Goal: Task Accomplishment & Management: Manage account settings

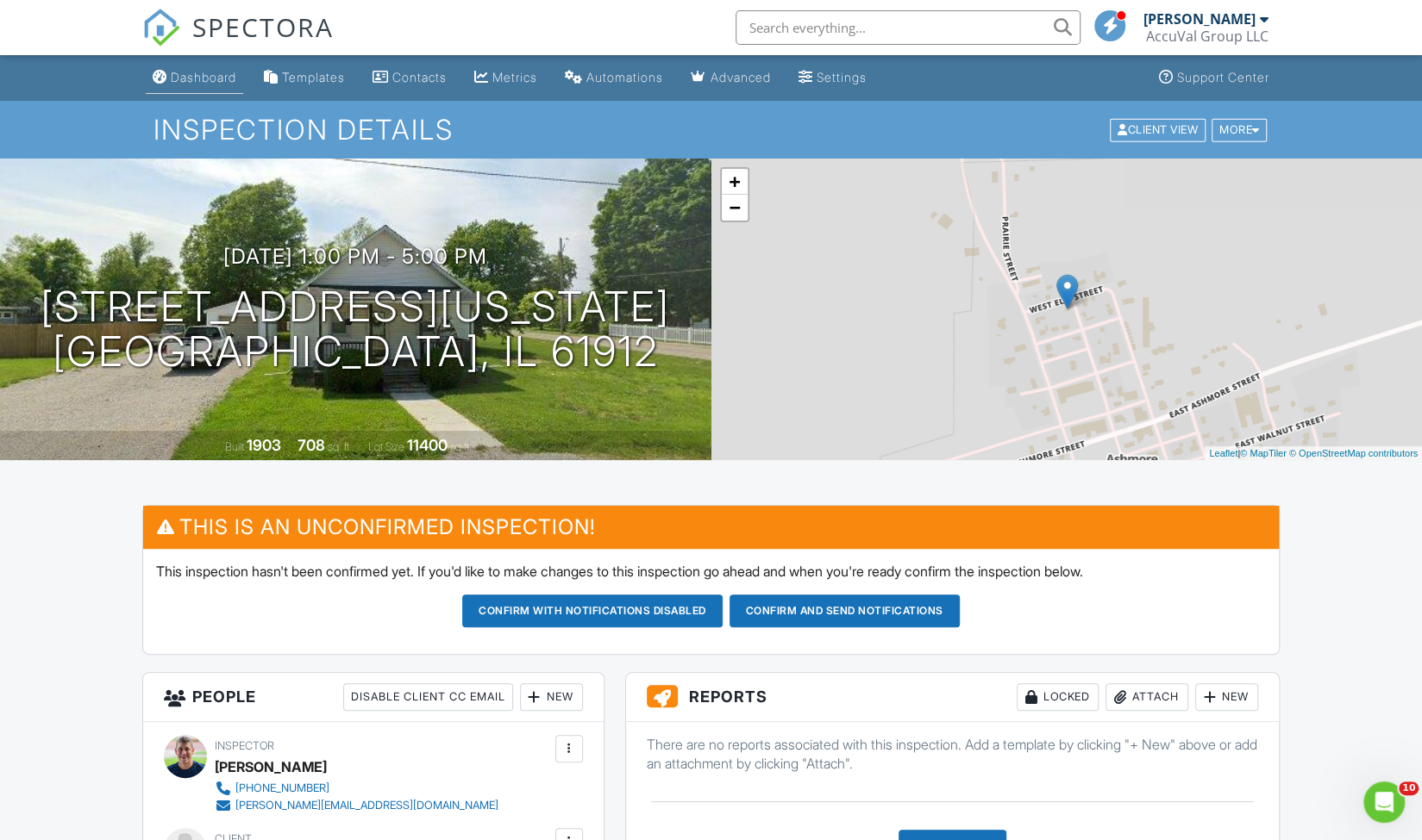
click at [195, 78] on div "Dashboard" at bounding box center [203, 76] width 65 height 15
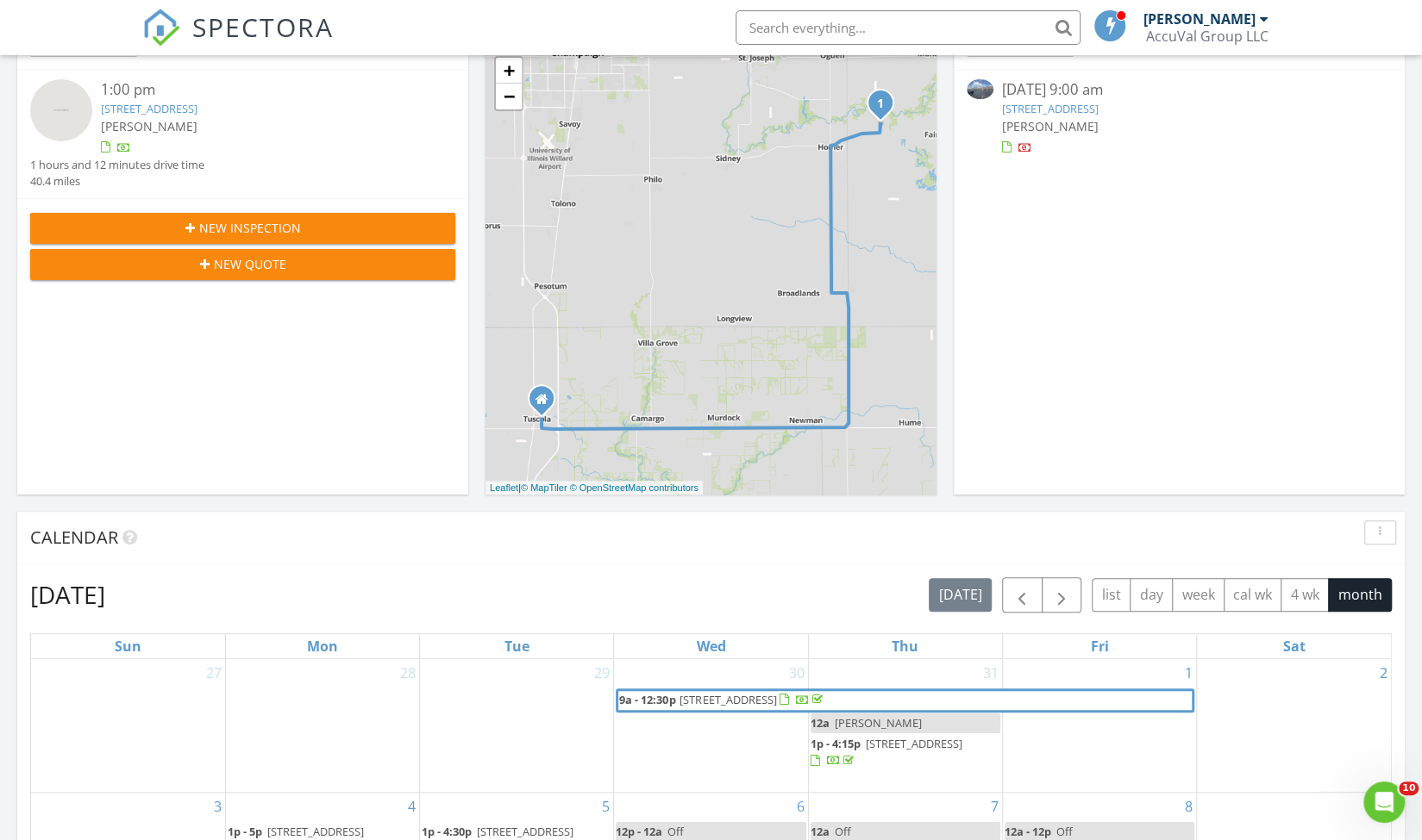
click at [1032, 105] on link "1500 Lake Land Blvd, Mattoon, IL 61938" at bounding box center [1051, 108] width 97 height 16
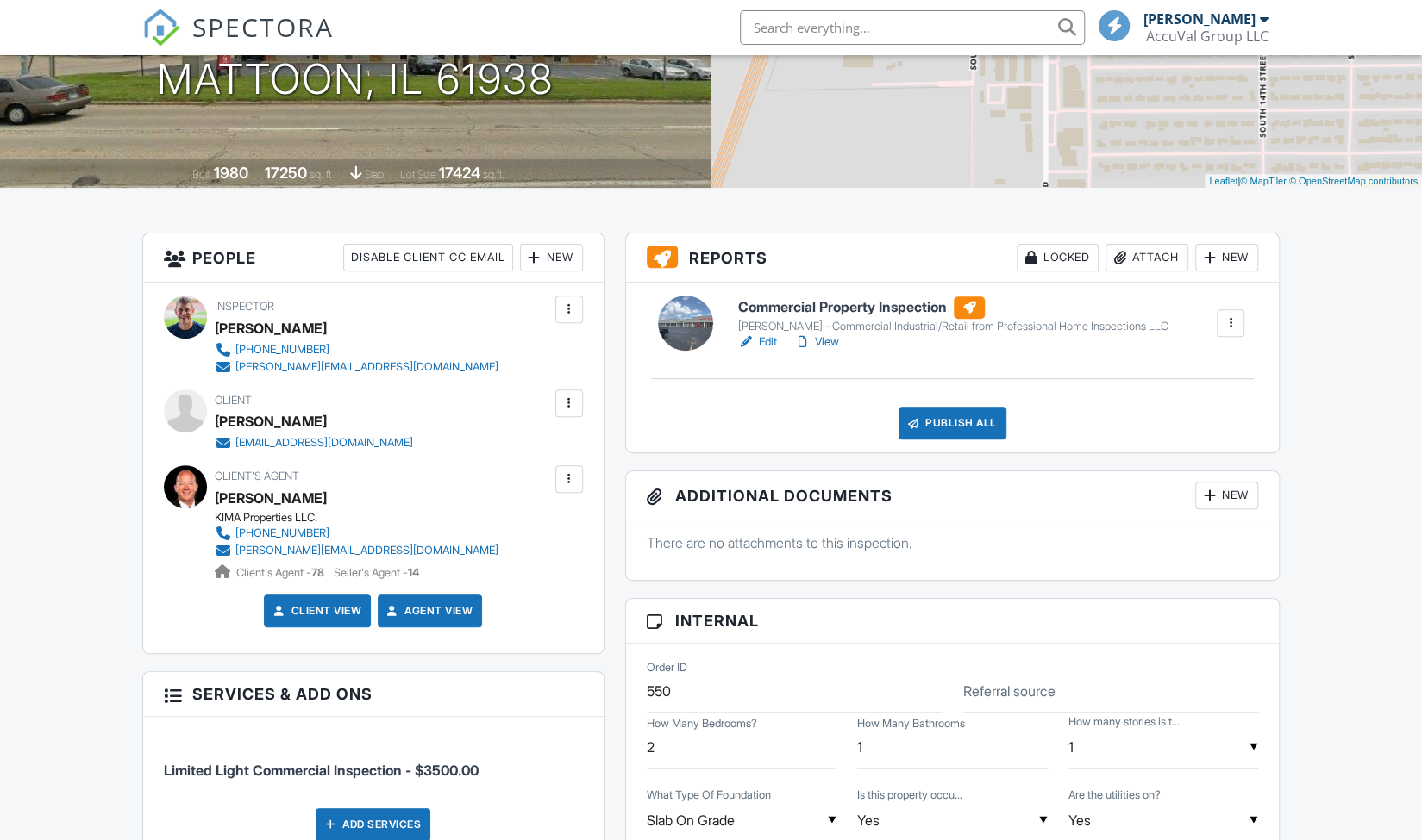
click at [769, 344] on link "Edit" at bounding box center [757, 343] width 39 height 18
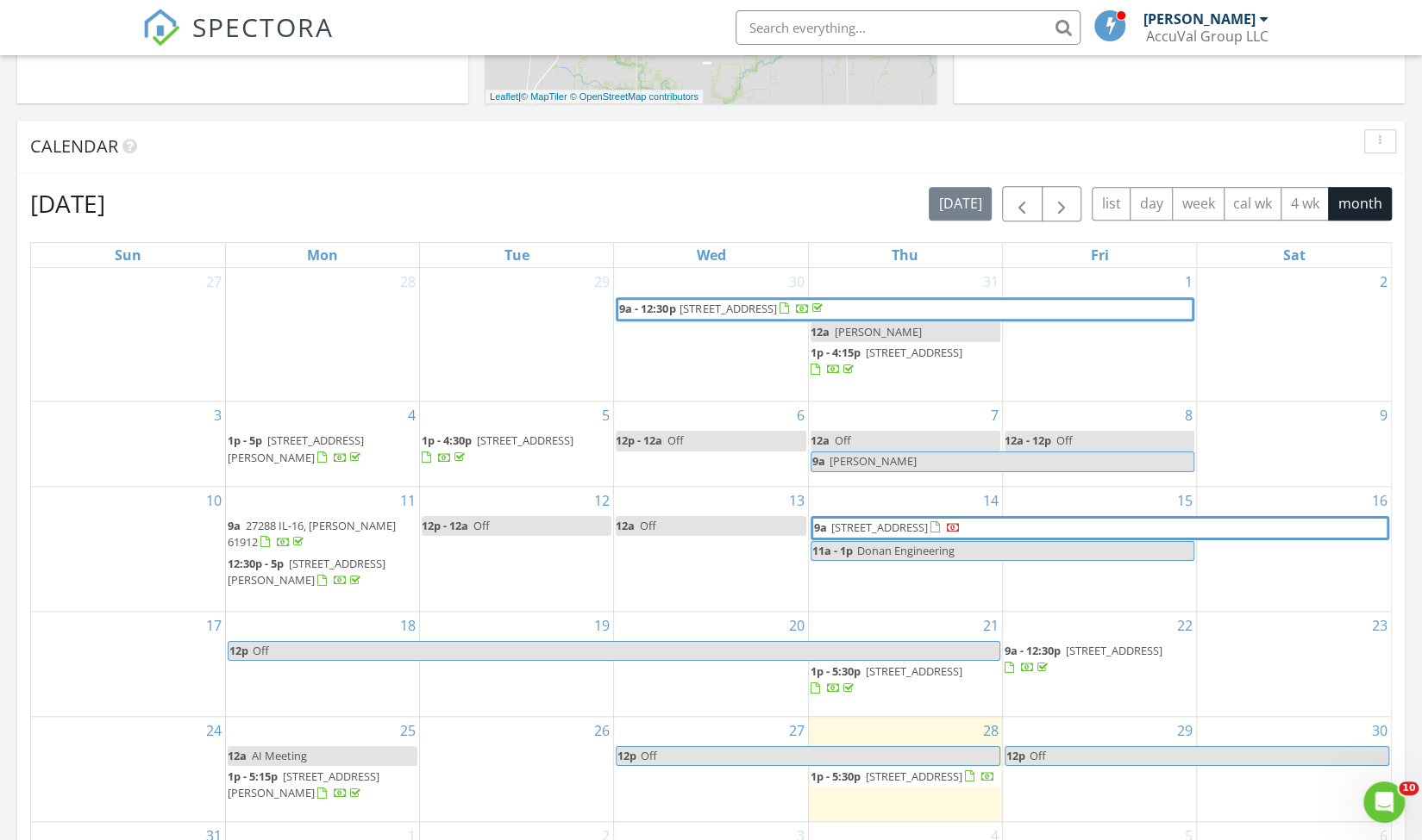
scroll to position [639, 0]
click at [1024, 202] on span "button" at bounding box center [1021, 203] width 21 height 21
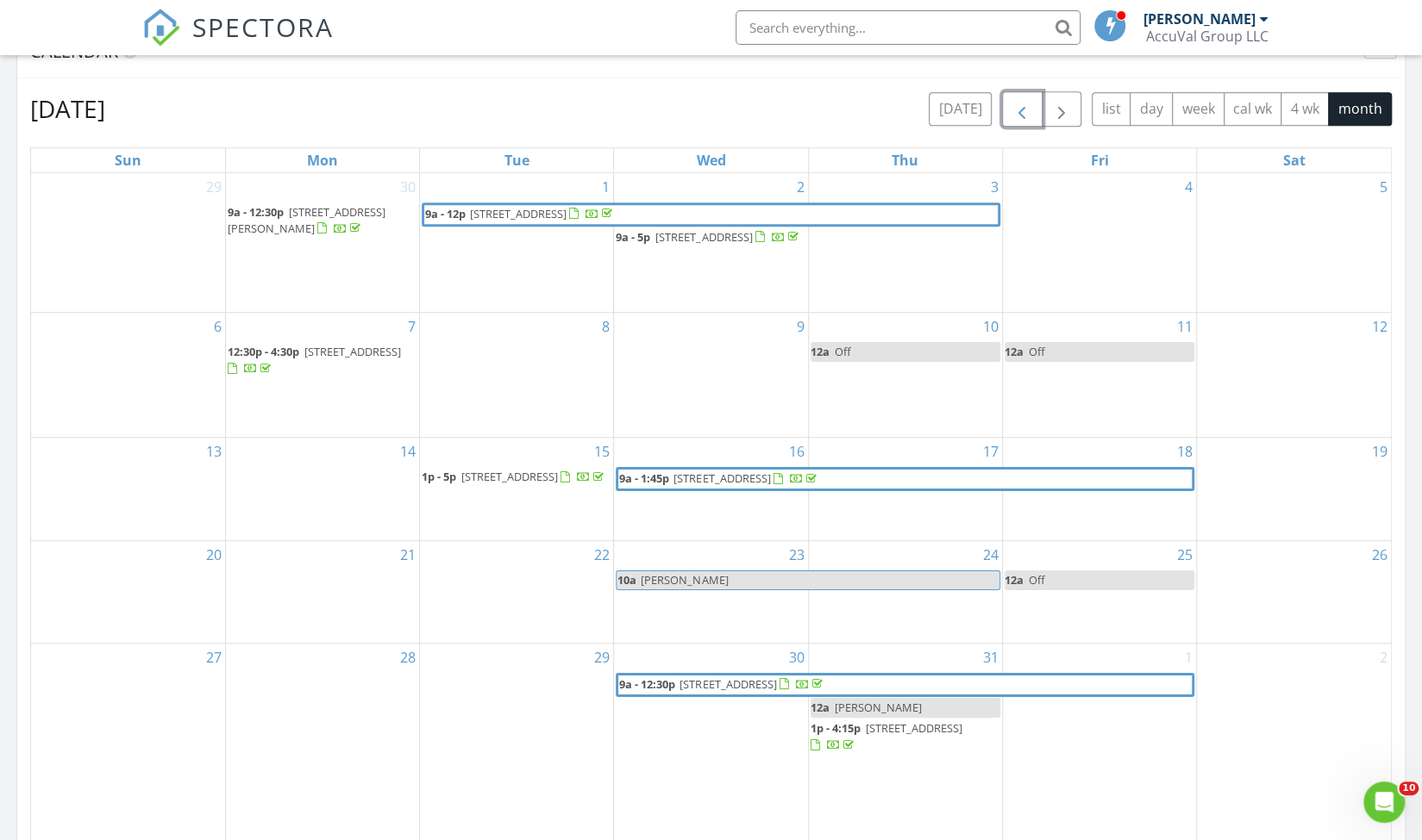
scroll to position [732, 0]
click at [1026, 115] on span "button" at bounding box center [1021, 109] width 21 height 21
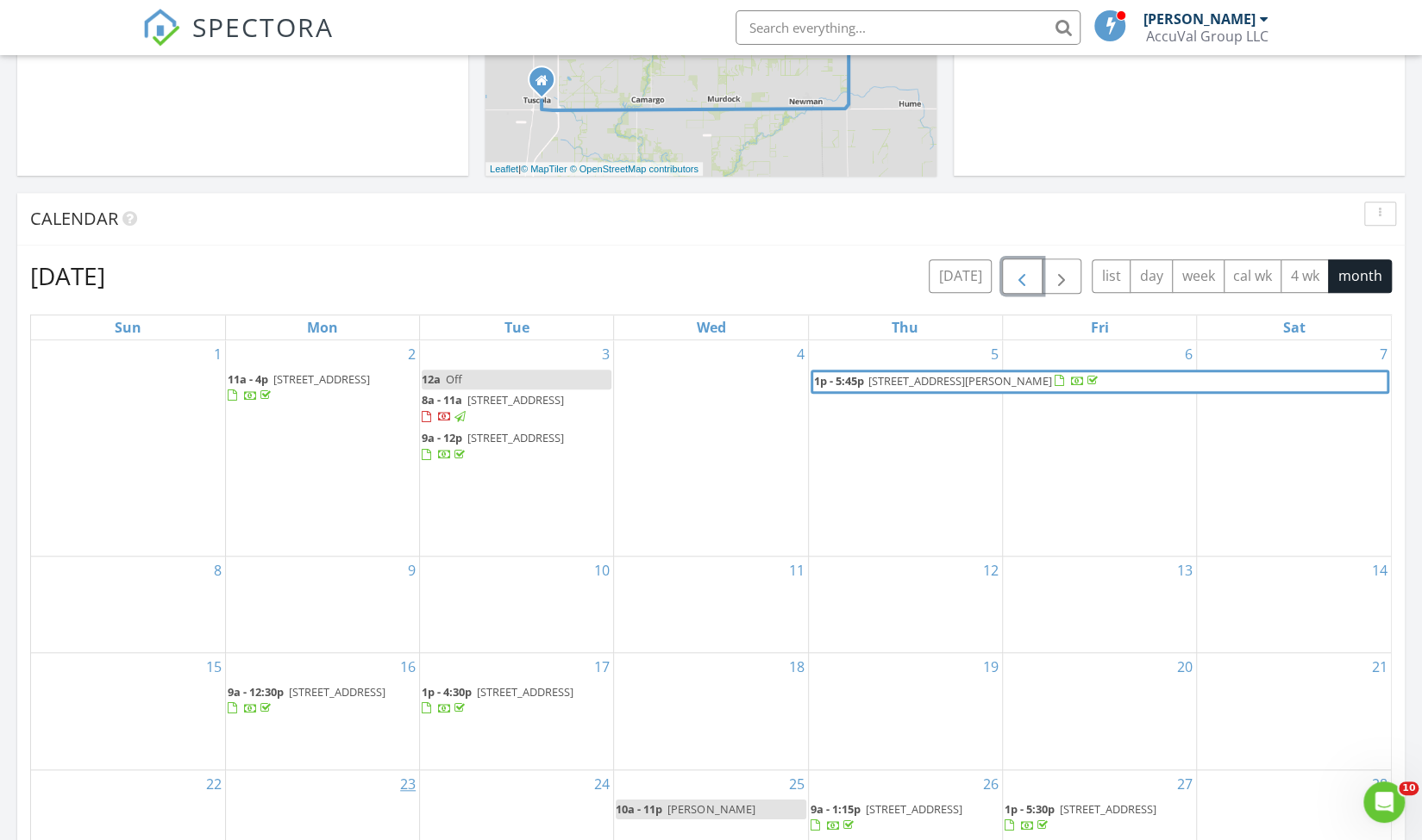
scroll to position [565, 0]
click at [1024, 285] on span "button" at bounding box center [1021, 277] width 21 height 21
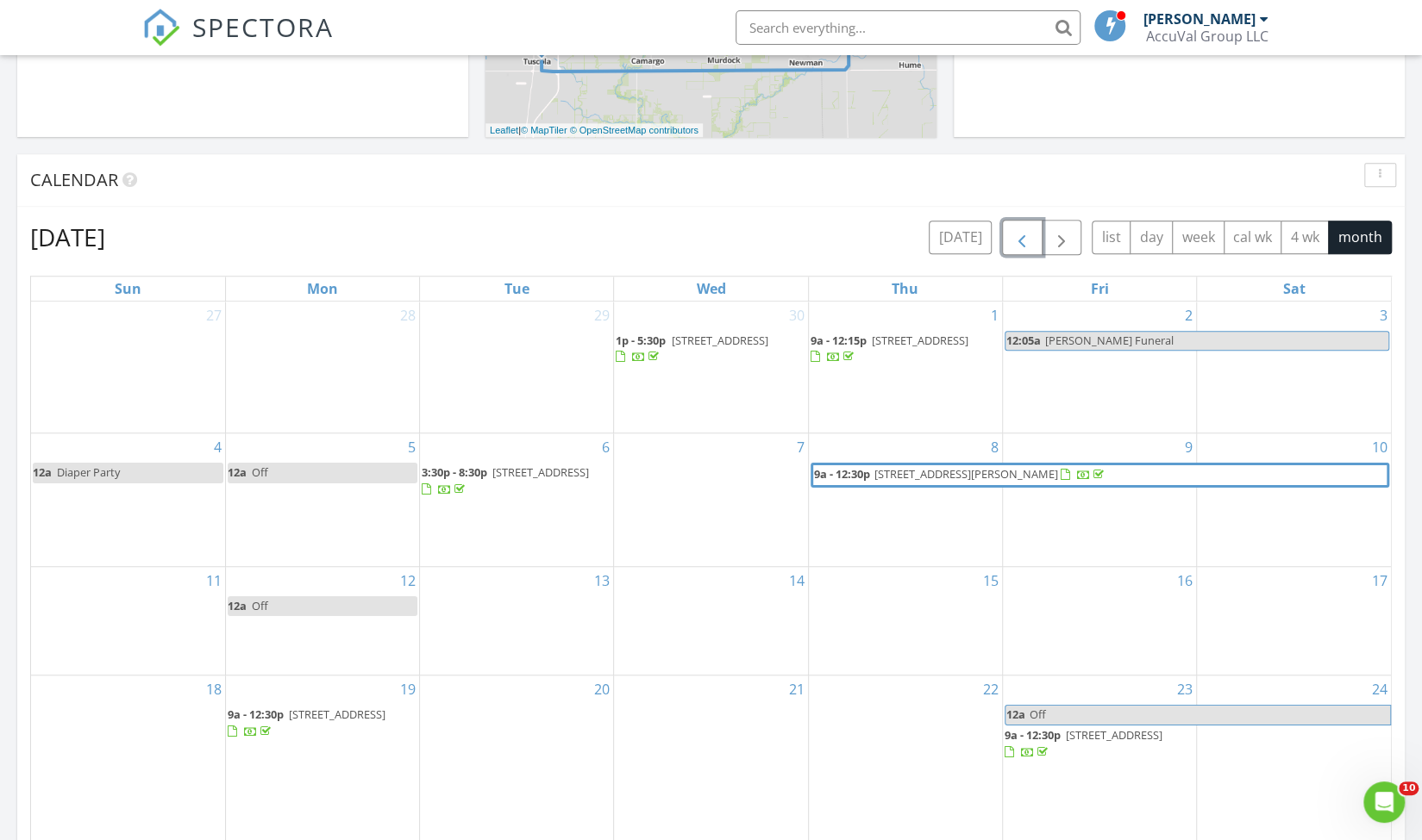
scroll to position [602, 0]
click at [1068, 247] on span "button" at bounding box center [1061, 240] width 21 height 21
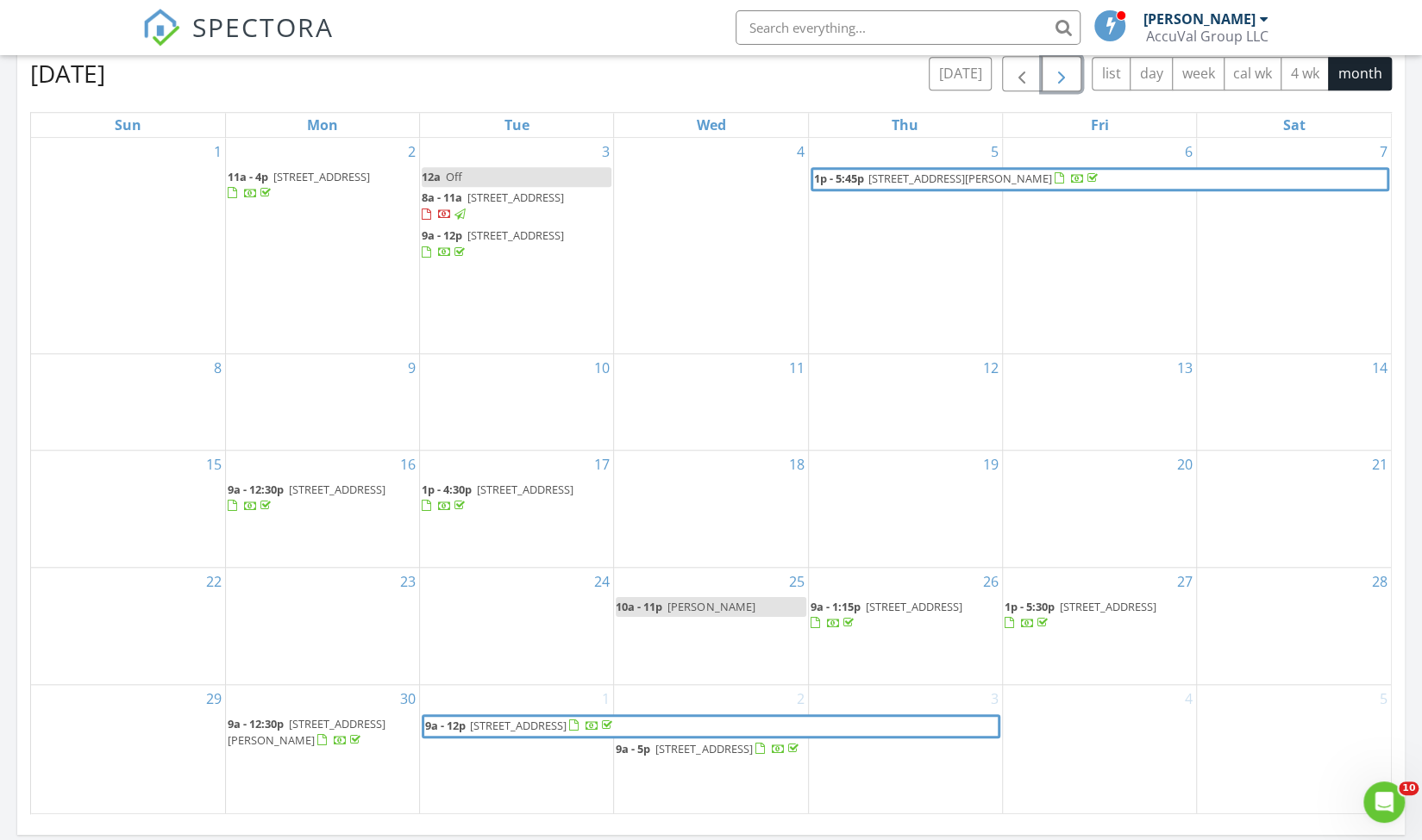
scroll to position [769, 0]
click at [668, 740] on span "204 Charleston Ave E, Mattoon 61938" at bounding box center [704, 748] width 97 height 16
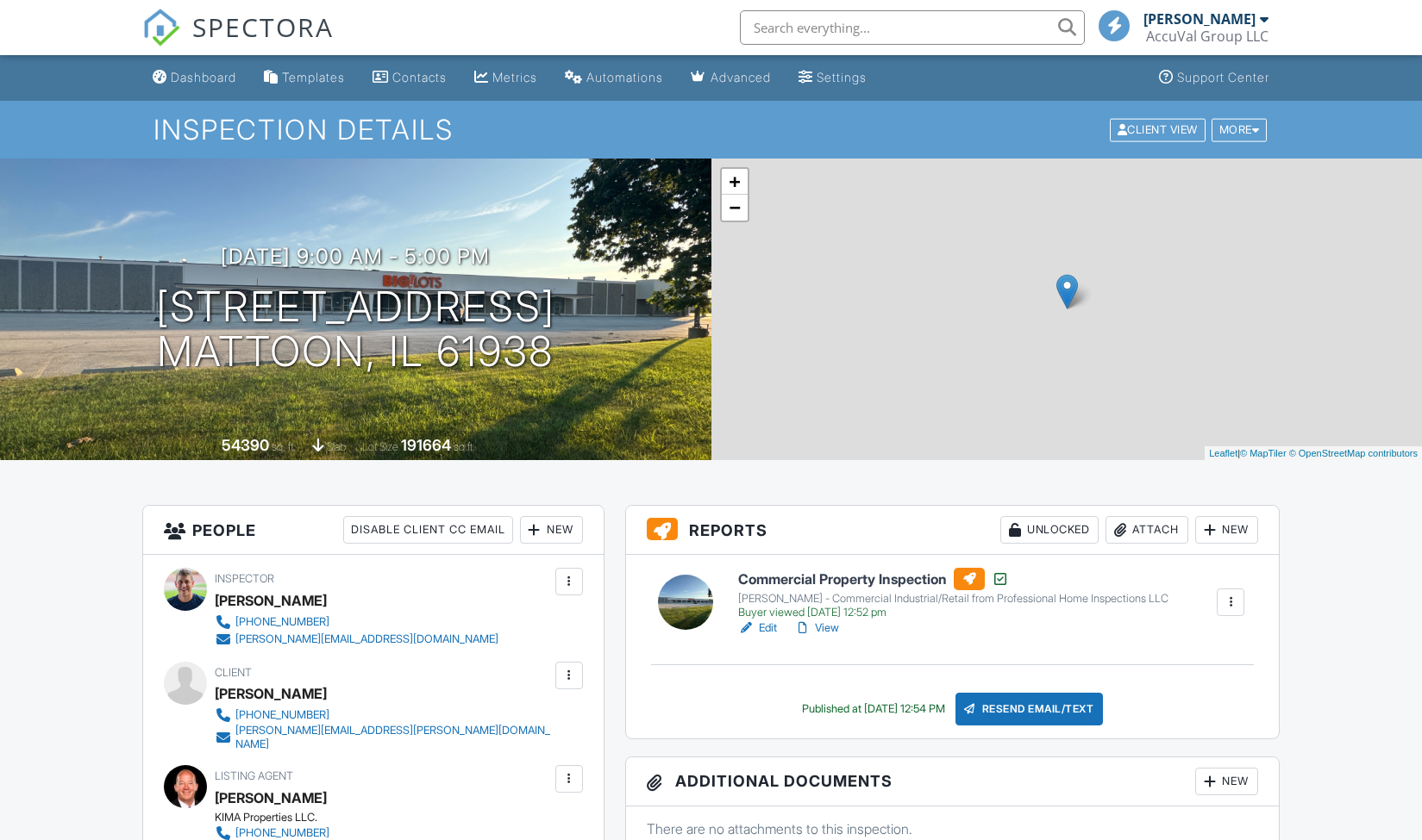
scroll to position [284, 0]
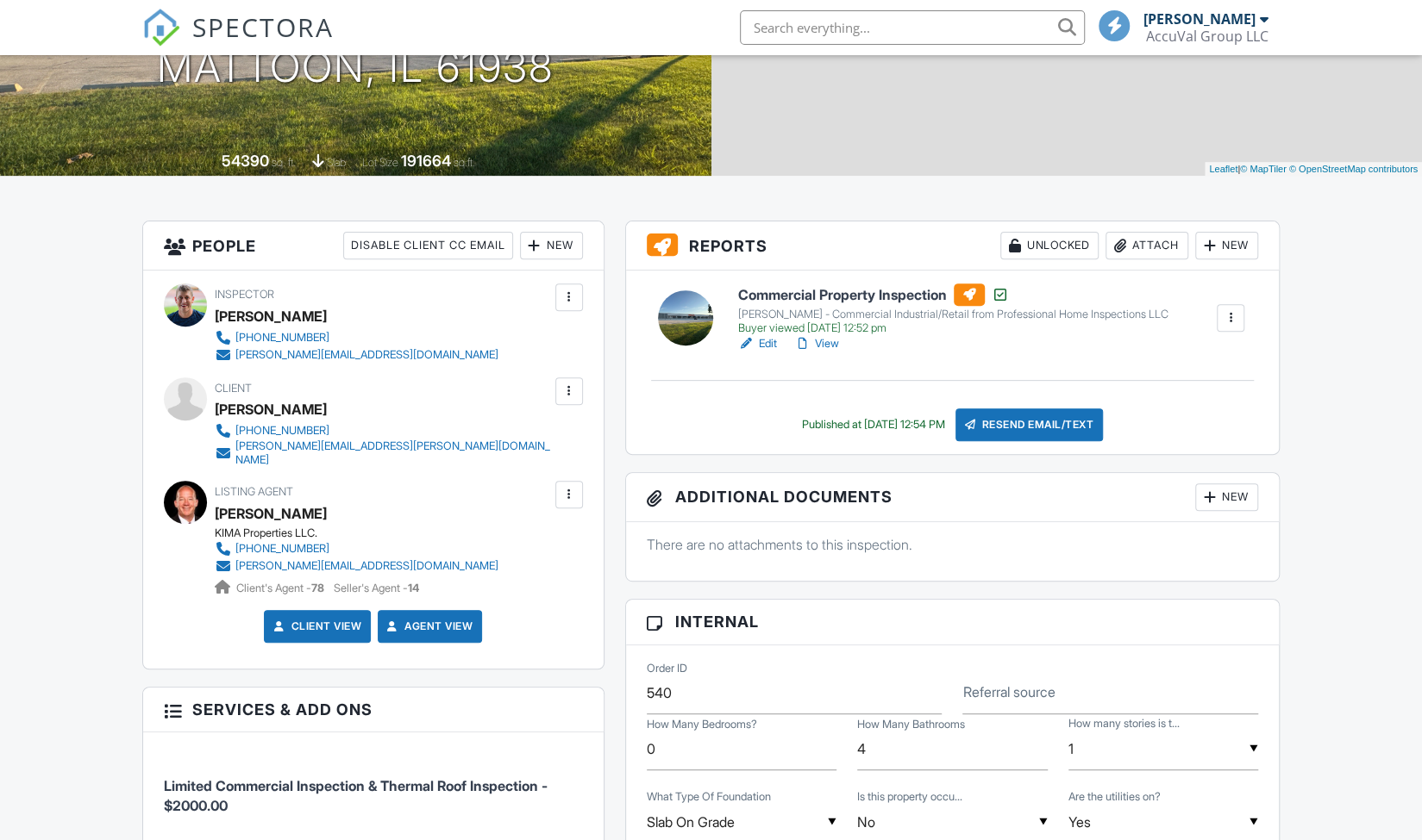
click at [771, 339] on link "Edit" at bounding box center [757, 344] width 39 height 18
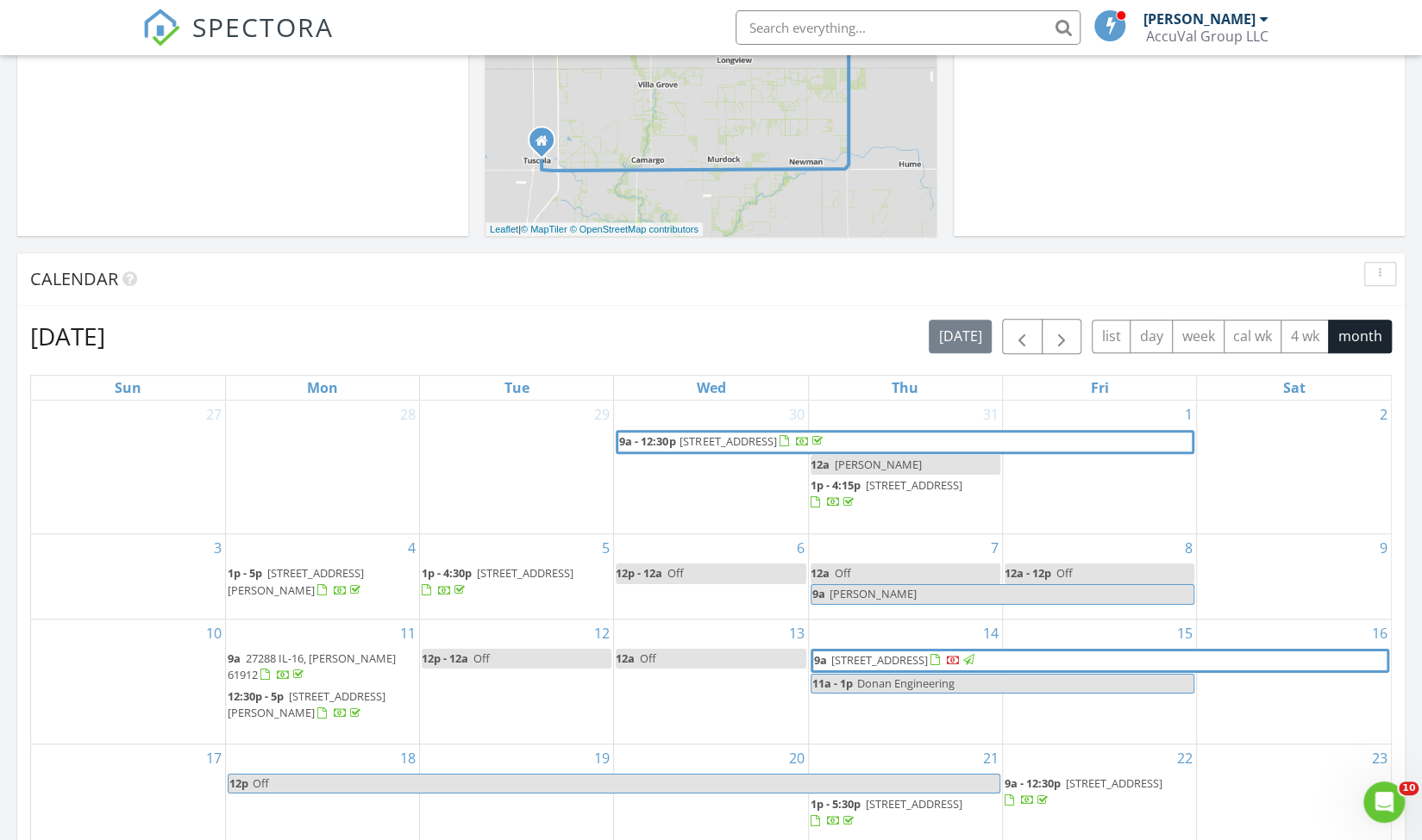
scroll to position [609, 0]
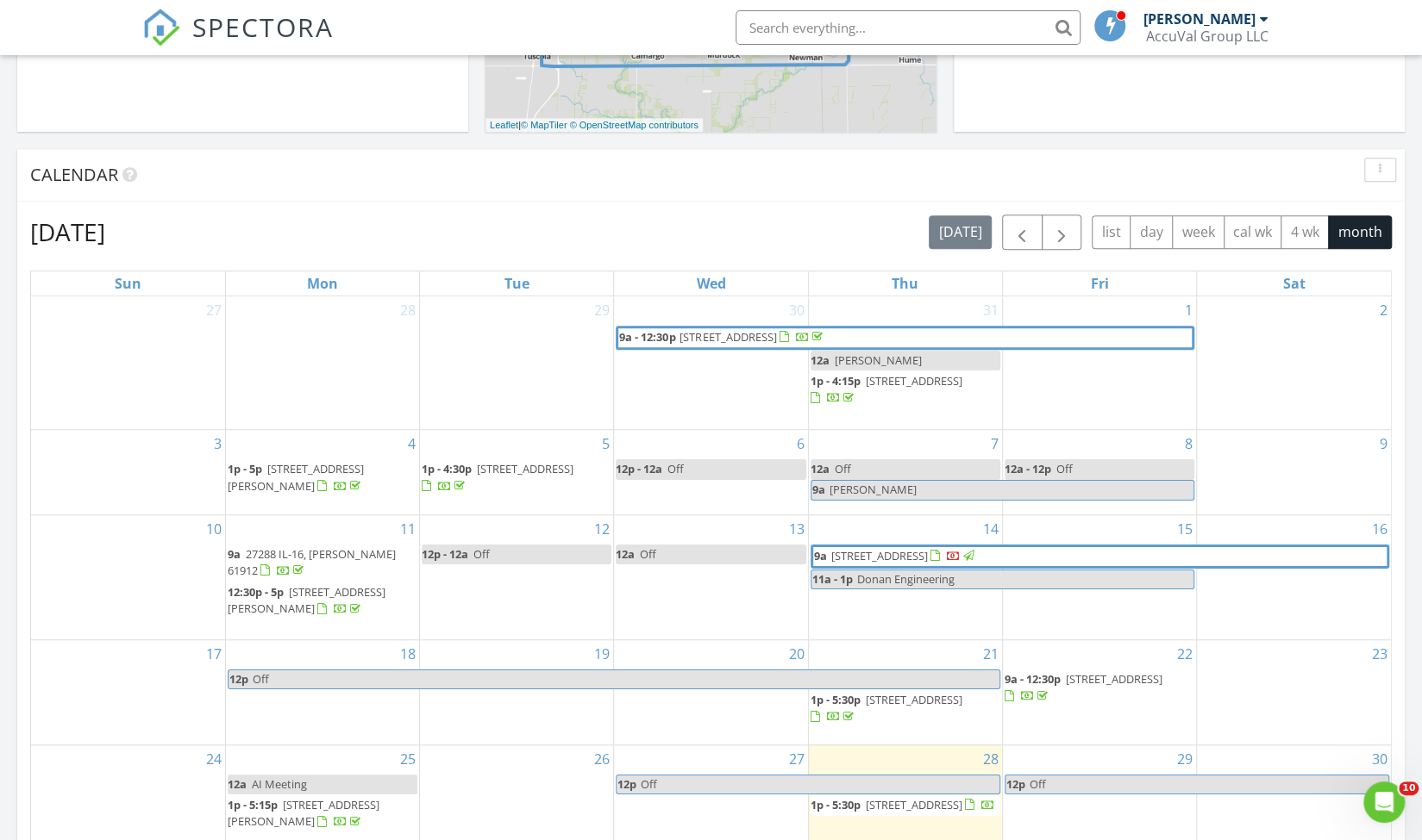
click at [961, 557] on div at bounding box center [954, 558] width 14 height 14
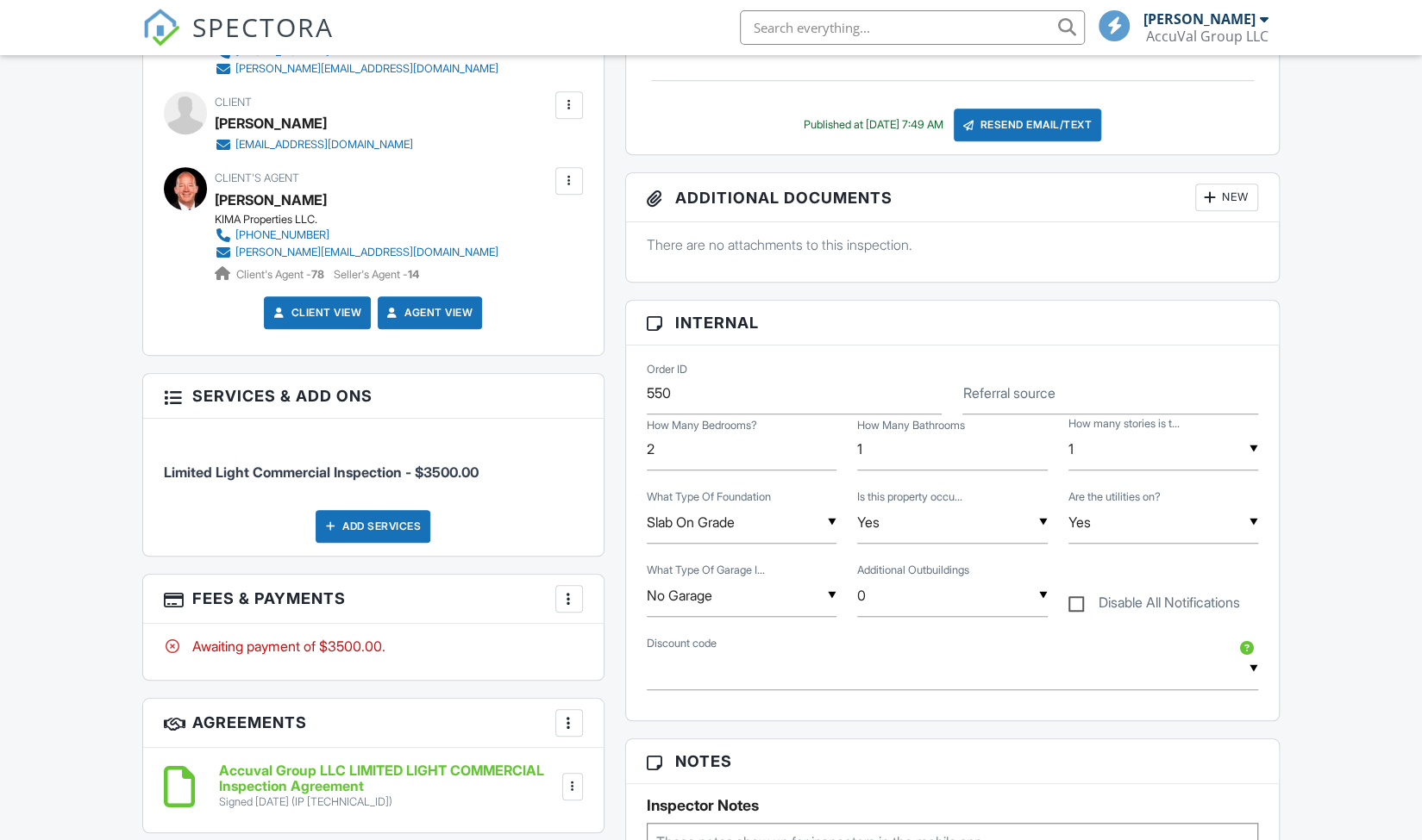
click at [573, 602] on div at bounding box center [570, 600] width 18 height 18
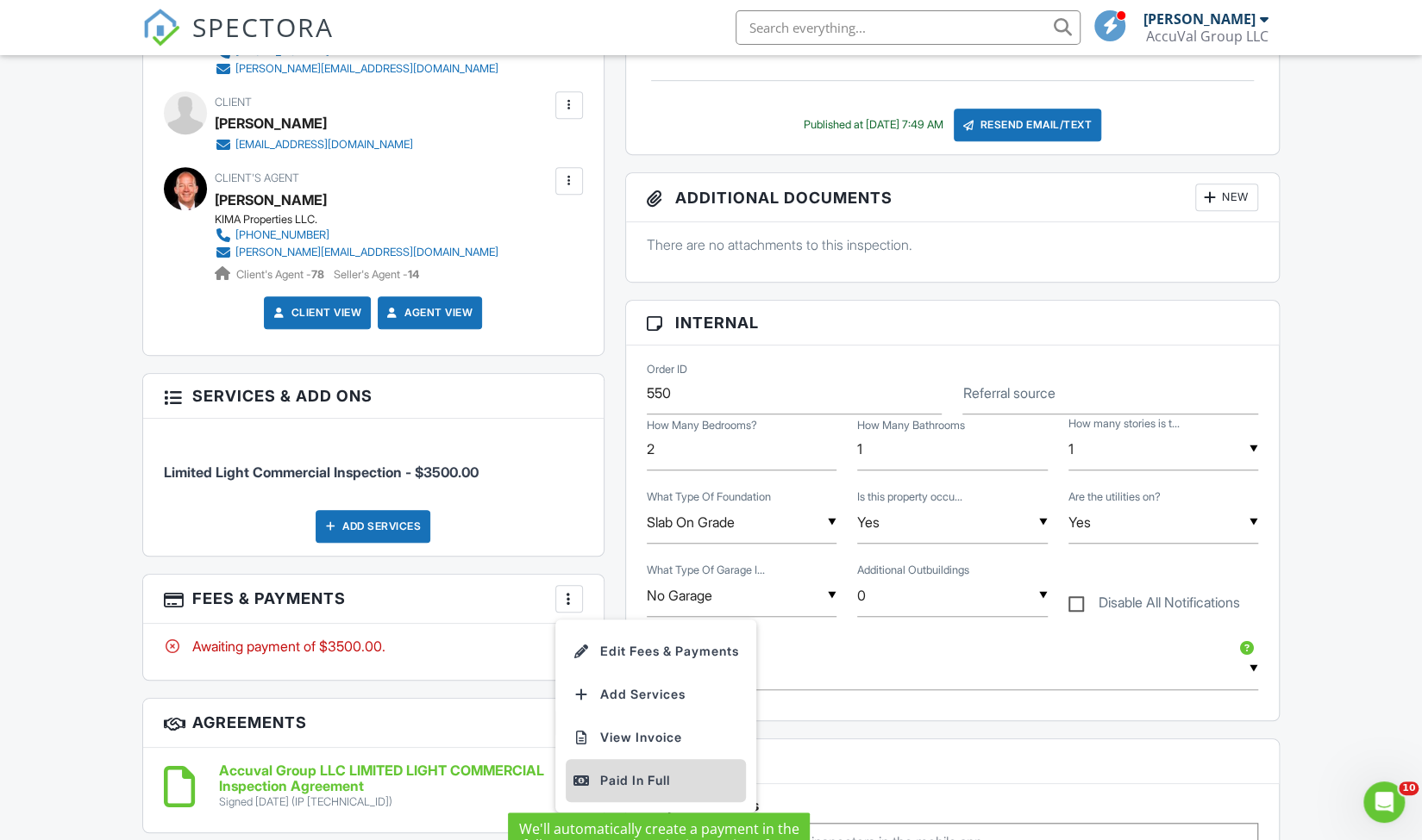
click at [619, 779] on div "Paid In Full" at bounding box center [656, 780] width 166 height 21
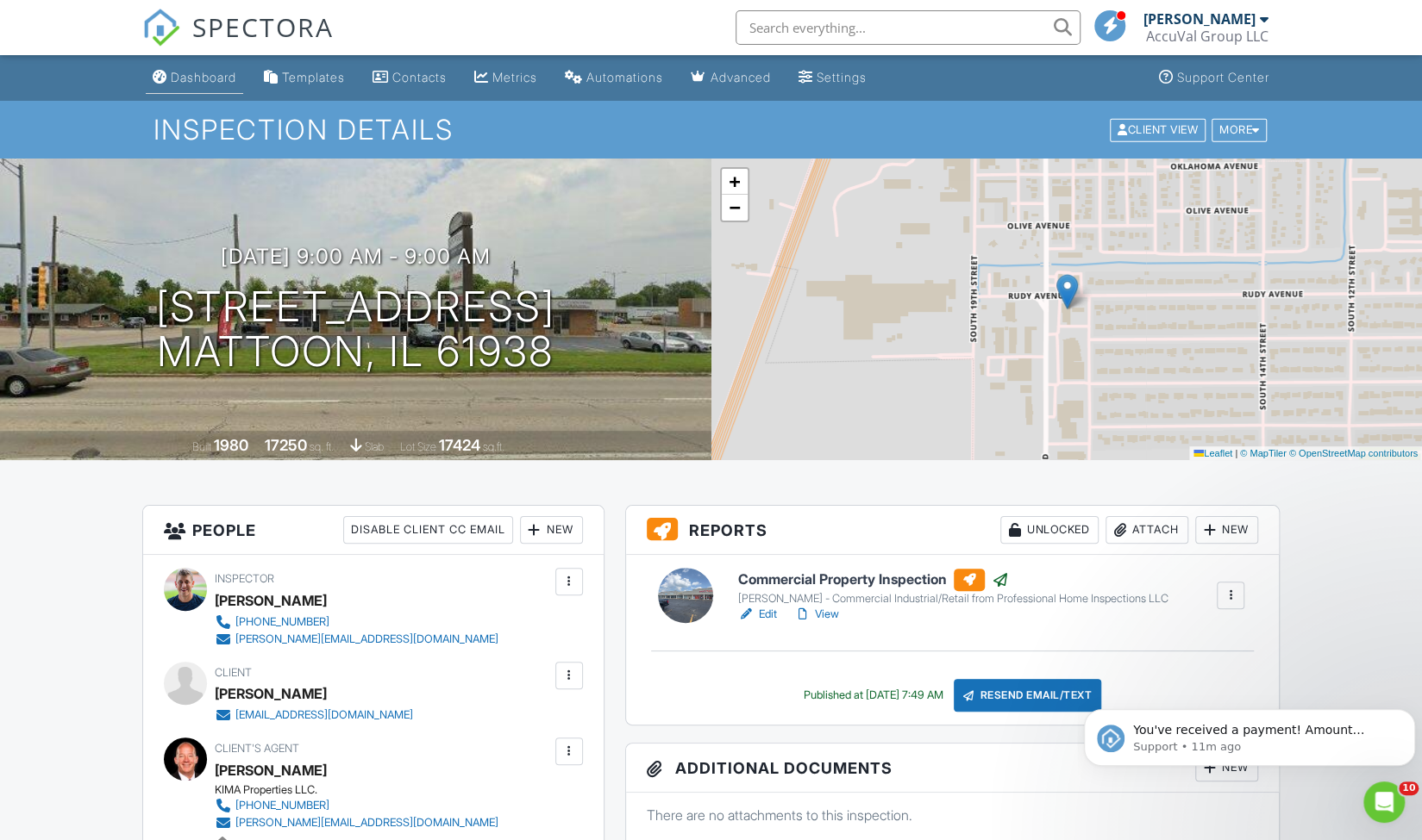
click at [205, 68] on link "Dashboard" at bounding box center [194, 78] width 98 height 32
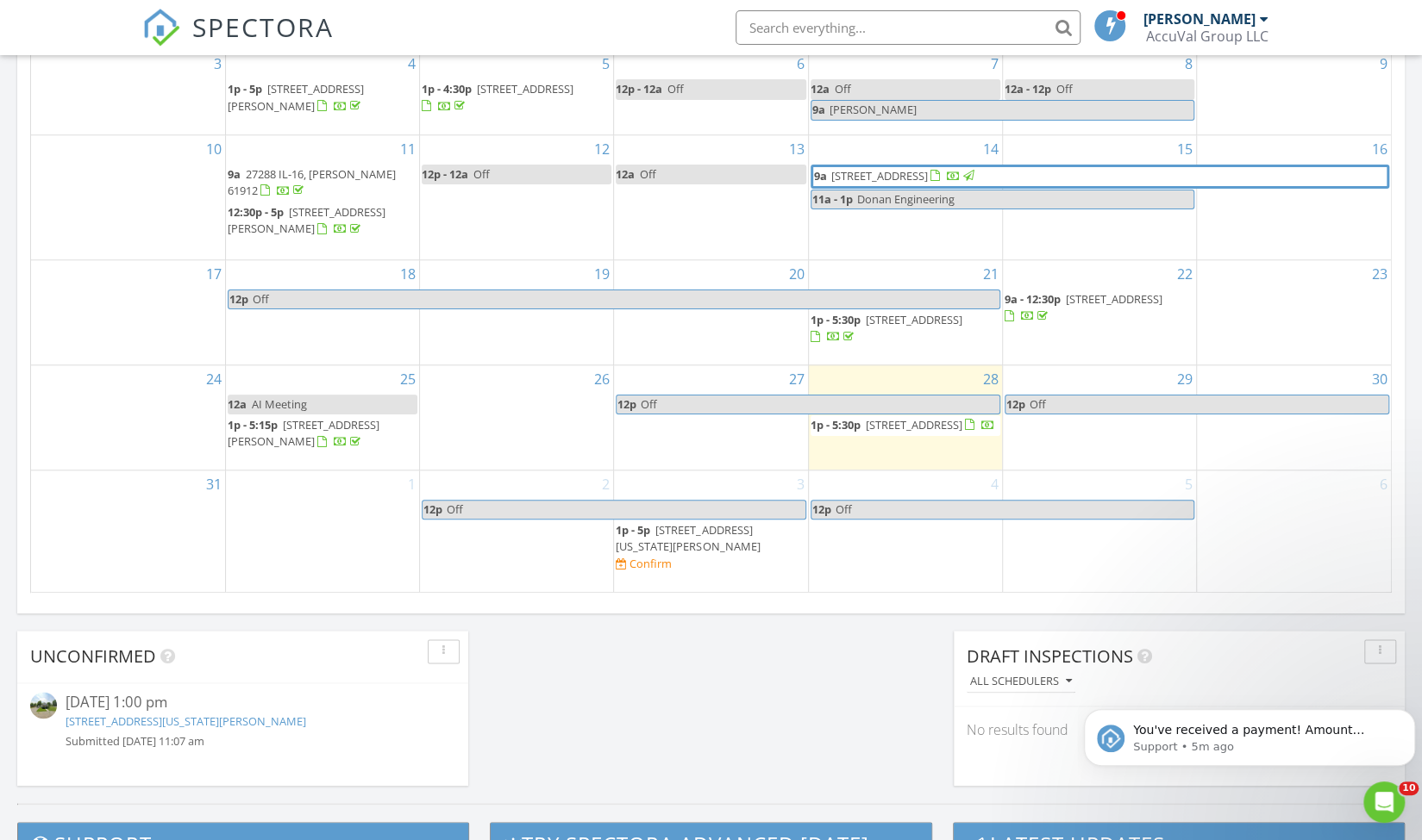
scroll to position [987, 0]
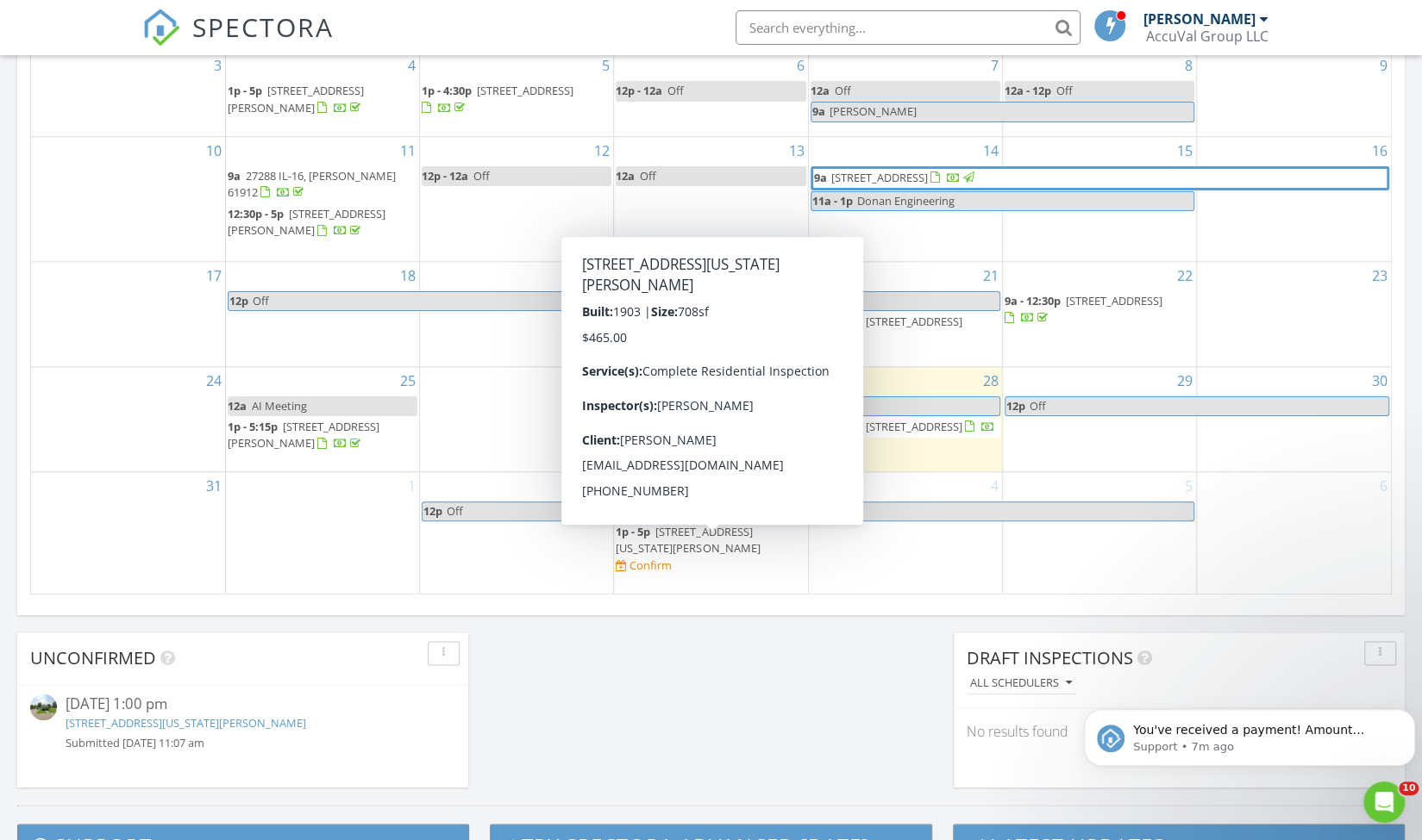
click at [694, 546] on span "308 N Illinois St, Ashmore 61912" at bounding box center [687, 540] width 144 height 32
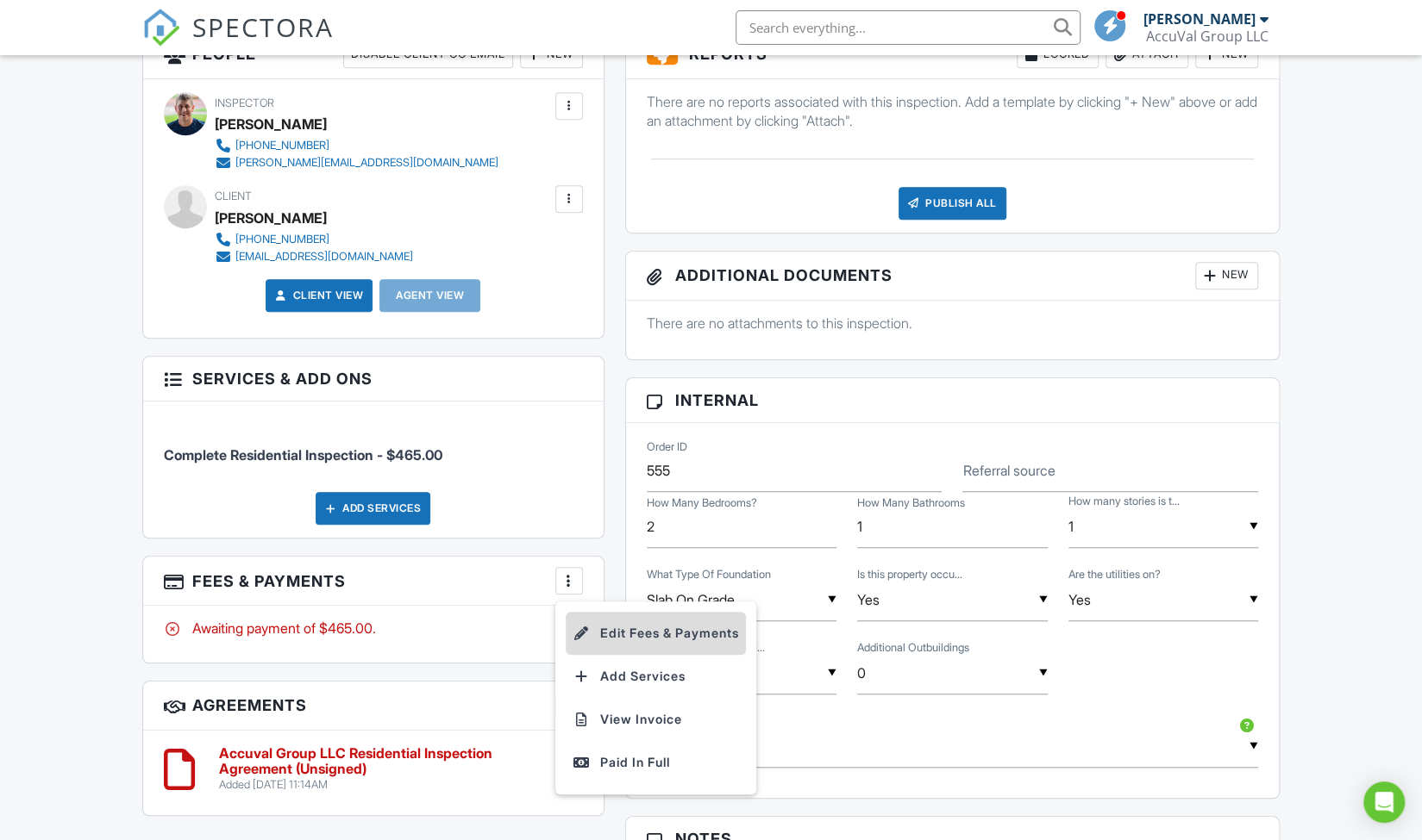
click at [643, 638] on li "Edit Fees & Payments" at bounding box center [656, 634] width 180 height 43
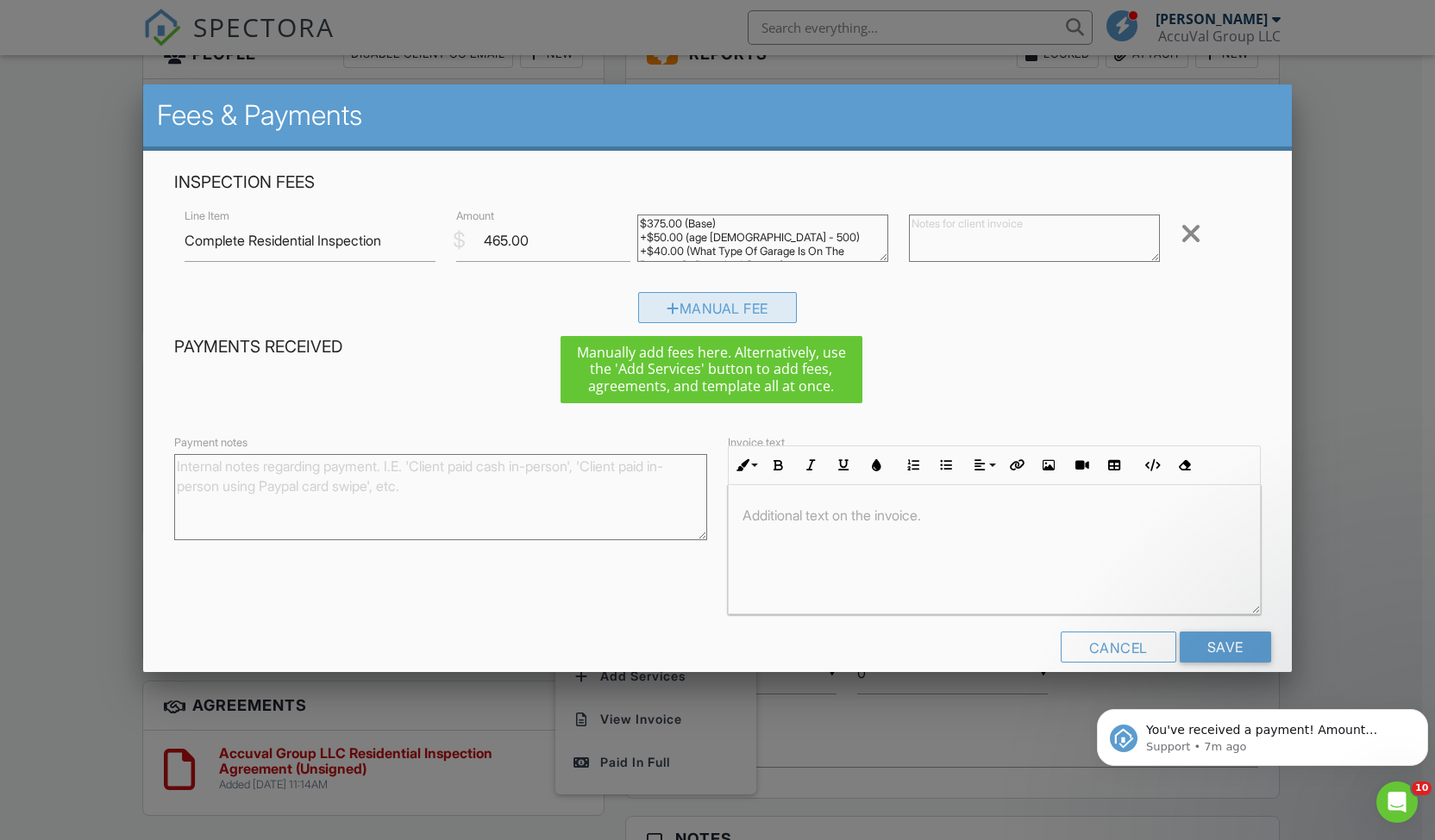
click at [746, 311] on div "Manual Fee" at bounding box center [717, 308] width 158 height 31
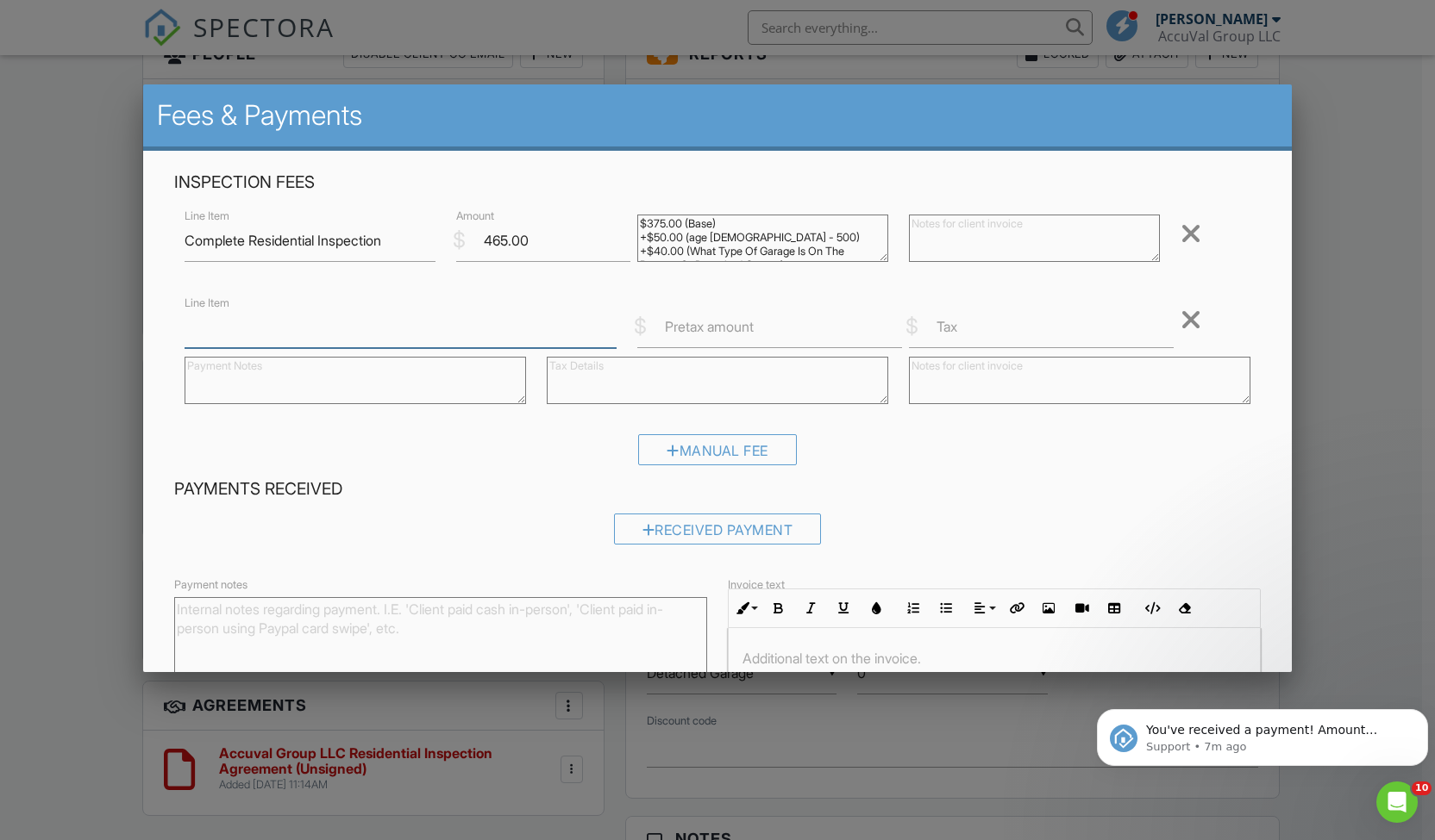
click at [329, 318] on input "Line Item" at bounding box center [401, 326] width 432 height 42
type input "[PERSON_NAME] Family Discount"
click at [714, 328] on label "Pretax amount" at bounding box center [708, 326] width 89 height 19
click at [714, 328] on input "Pretax amount" at bounding box center [769, 326] width 265 height 42
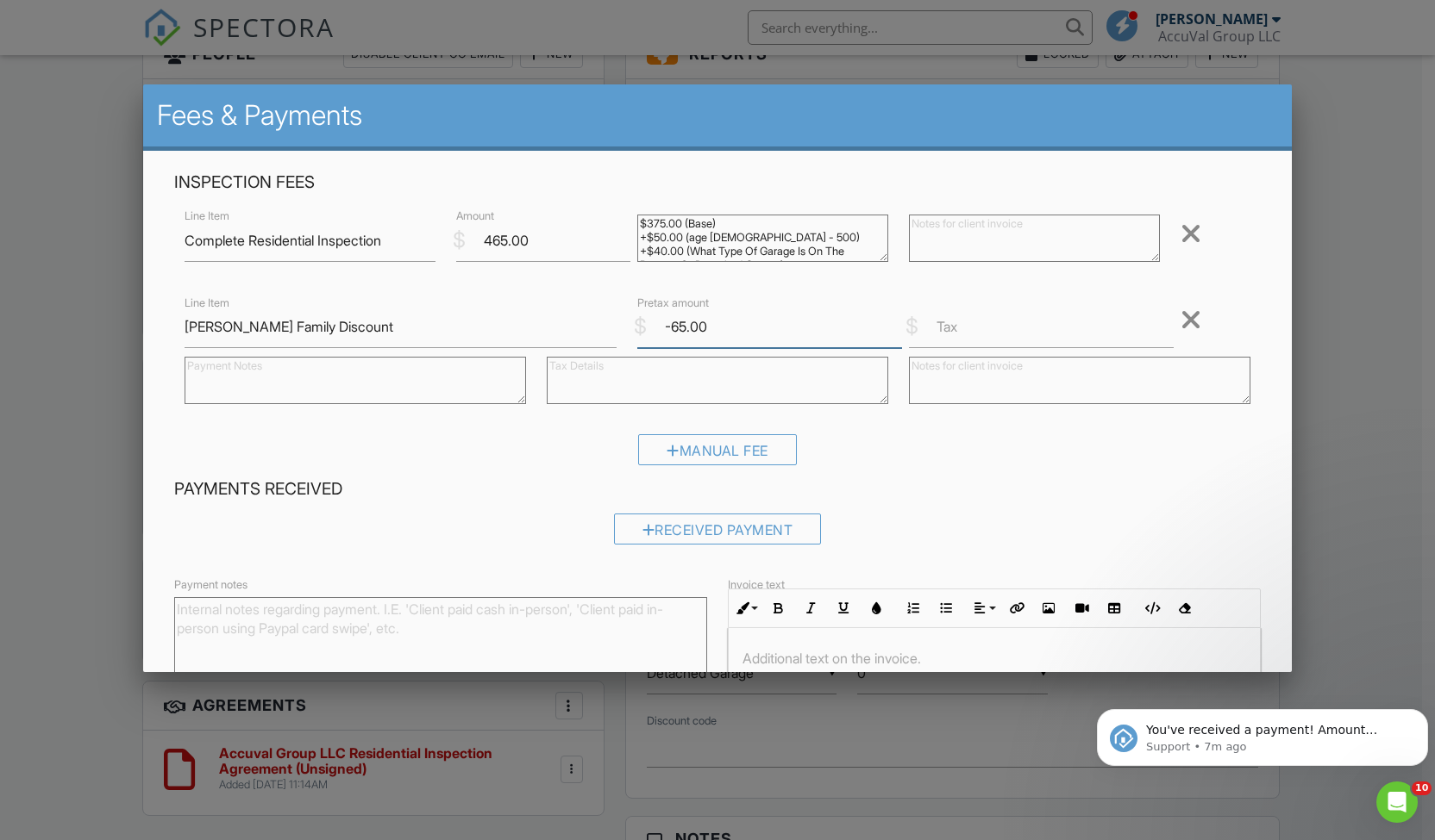
type input "-65.00"
click at [953, 492] on h4 "Payments Received" at bounding box center [716, 489] width 1085 height 22
click at [483, 473] on div "Manual Fee" at bounding box center [716, 456] width 1085 height 44
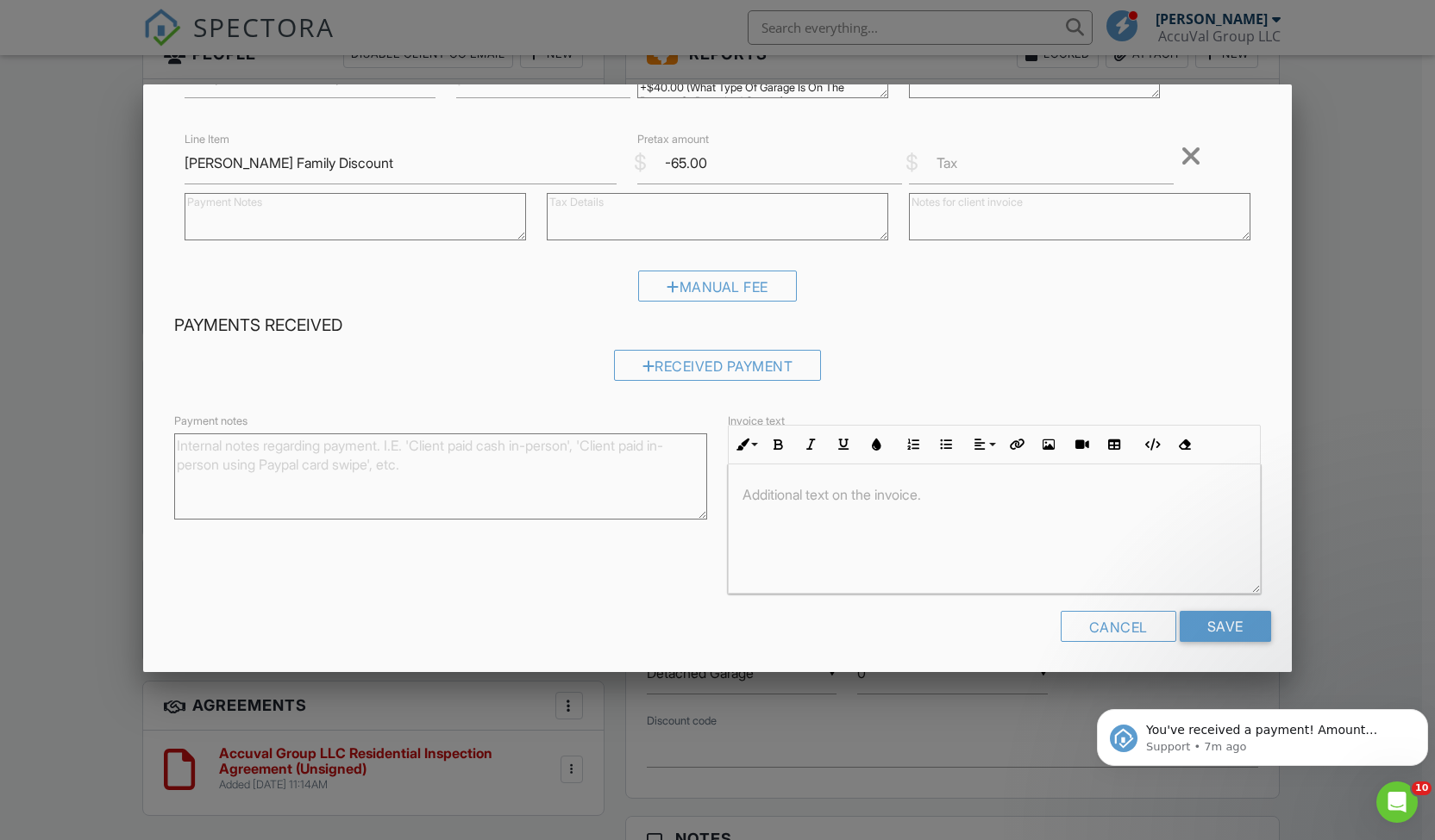
scroll to position [165, 0]
click at [1220, 624] on input "Save" at bounding box center [1225, 625] width 92 height 31
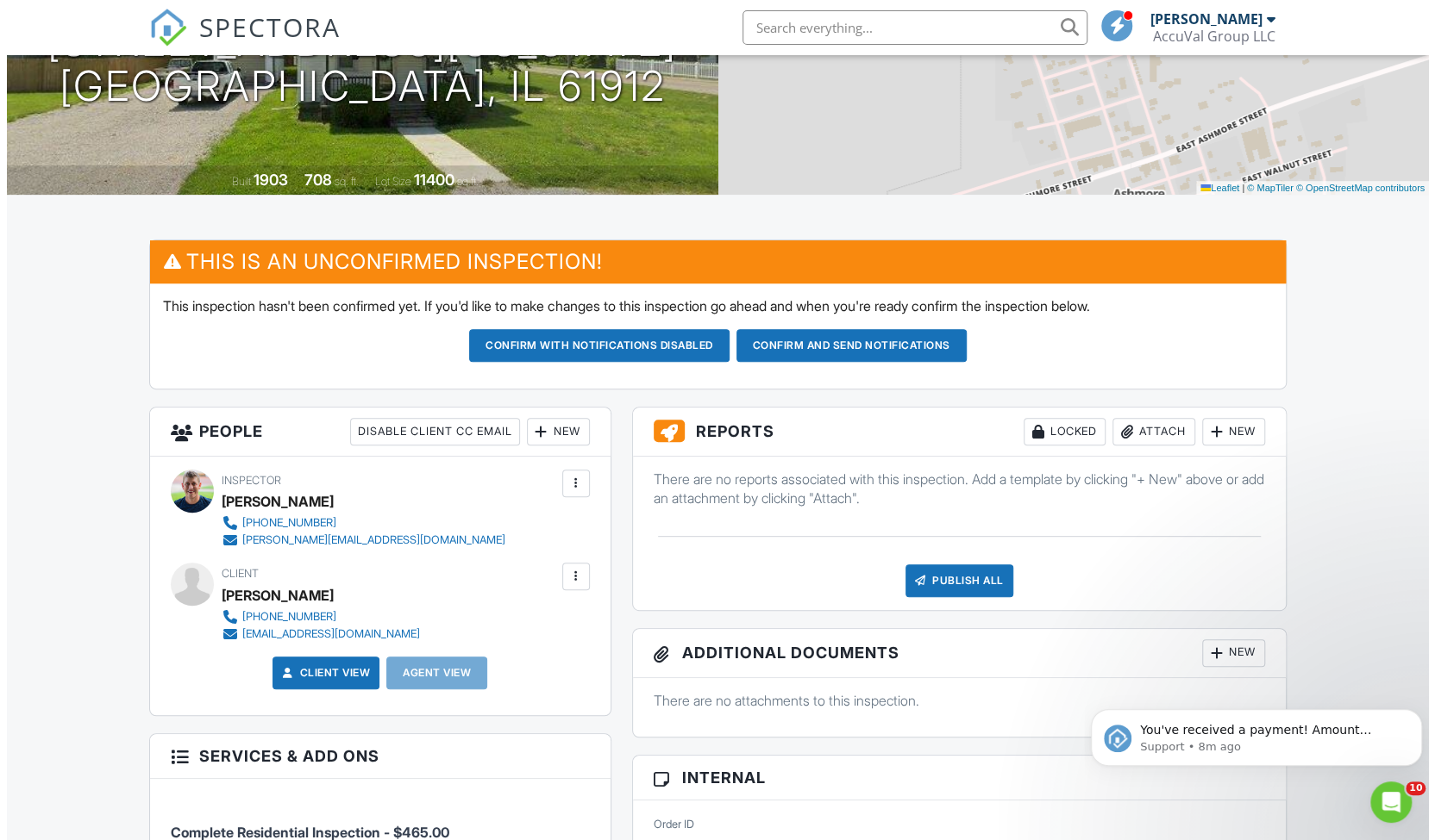
scroll to position [264, 0]
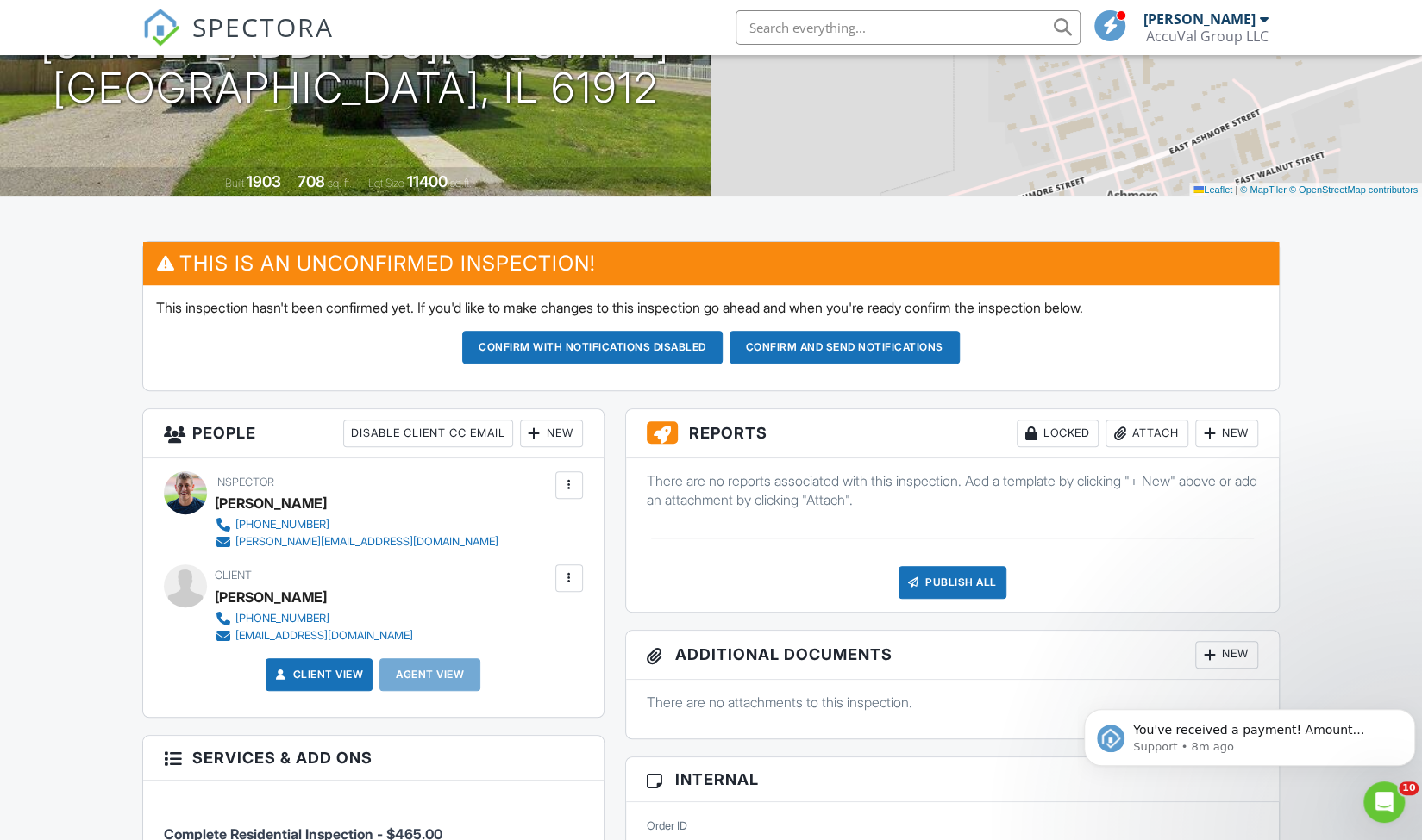
click at [1222, 429] on div "New" at bounding box center [1227, 434] width 63 height 27
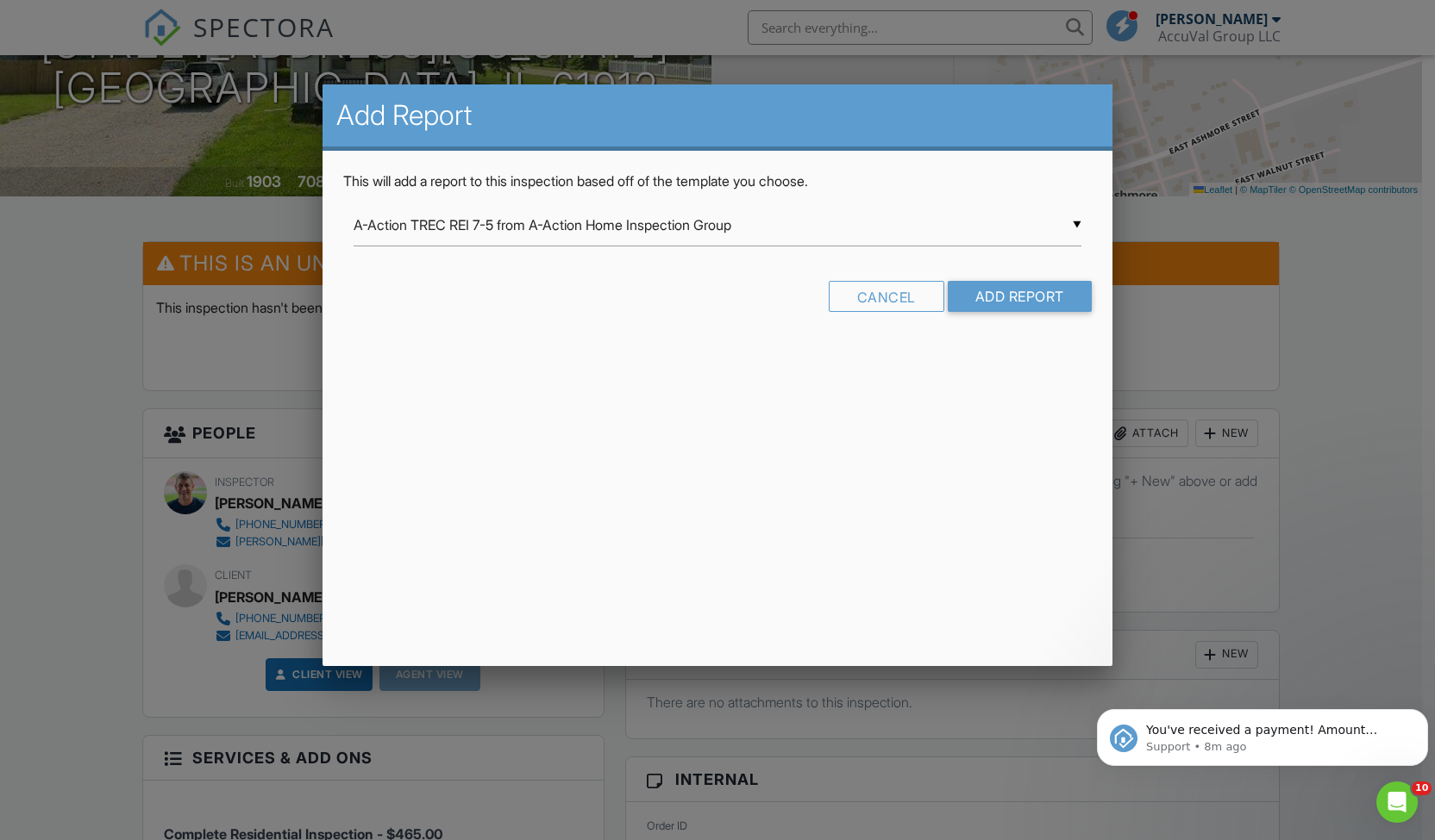
click at [888, 235] on div "▼ A-Action TREC REI 7-5 from A-Action Home Inspection Group A-Action TREC REI 7…" at bounding box center [717, 225] width 727 height 42
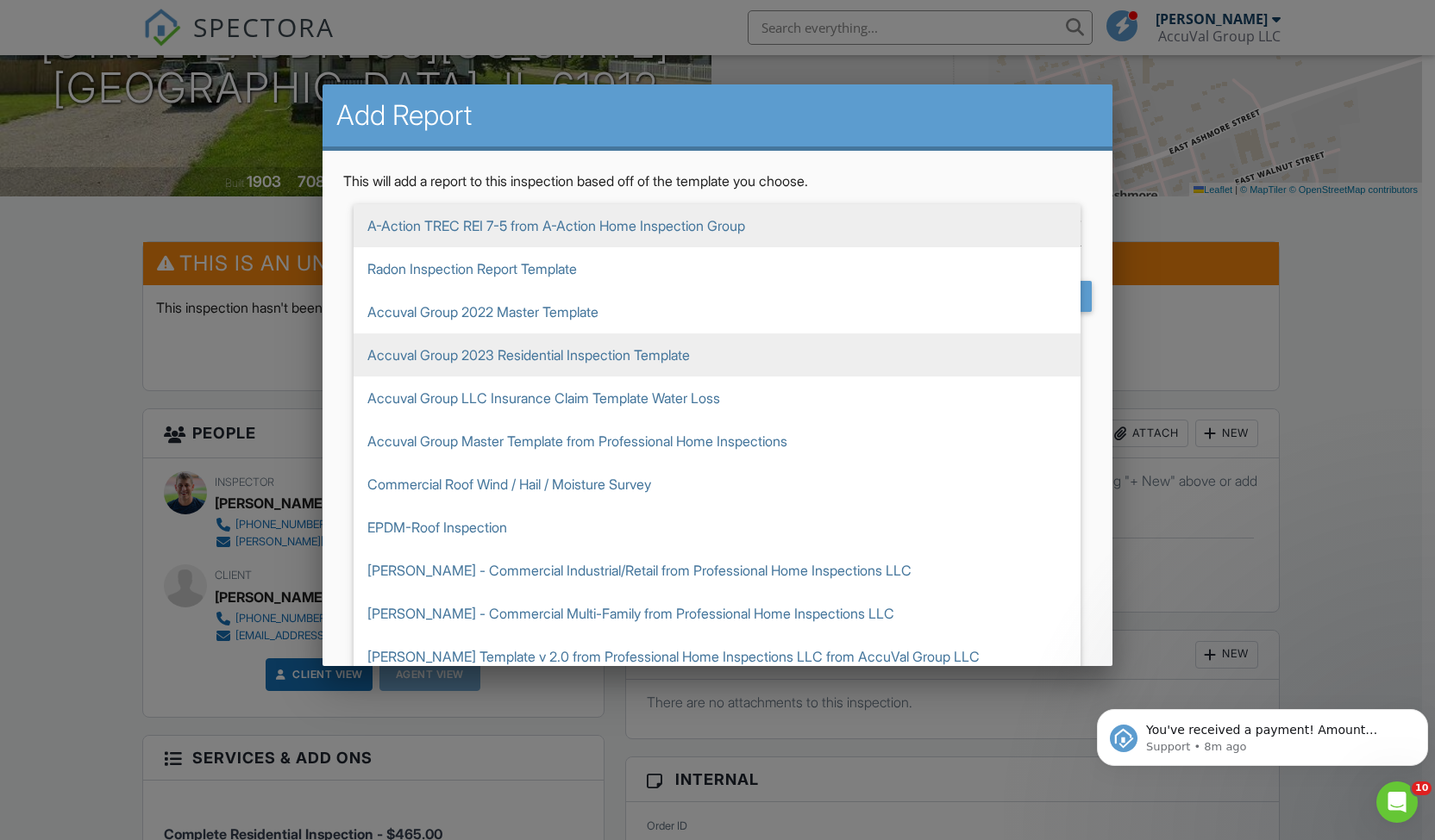
click at [511, 356] on span "Accuval Group 2023 Residential Inspection Template" at bounding box center [717, 356] width 727 height 43
type input "Accuval Group 2023 Residential Inspection Template"
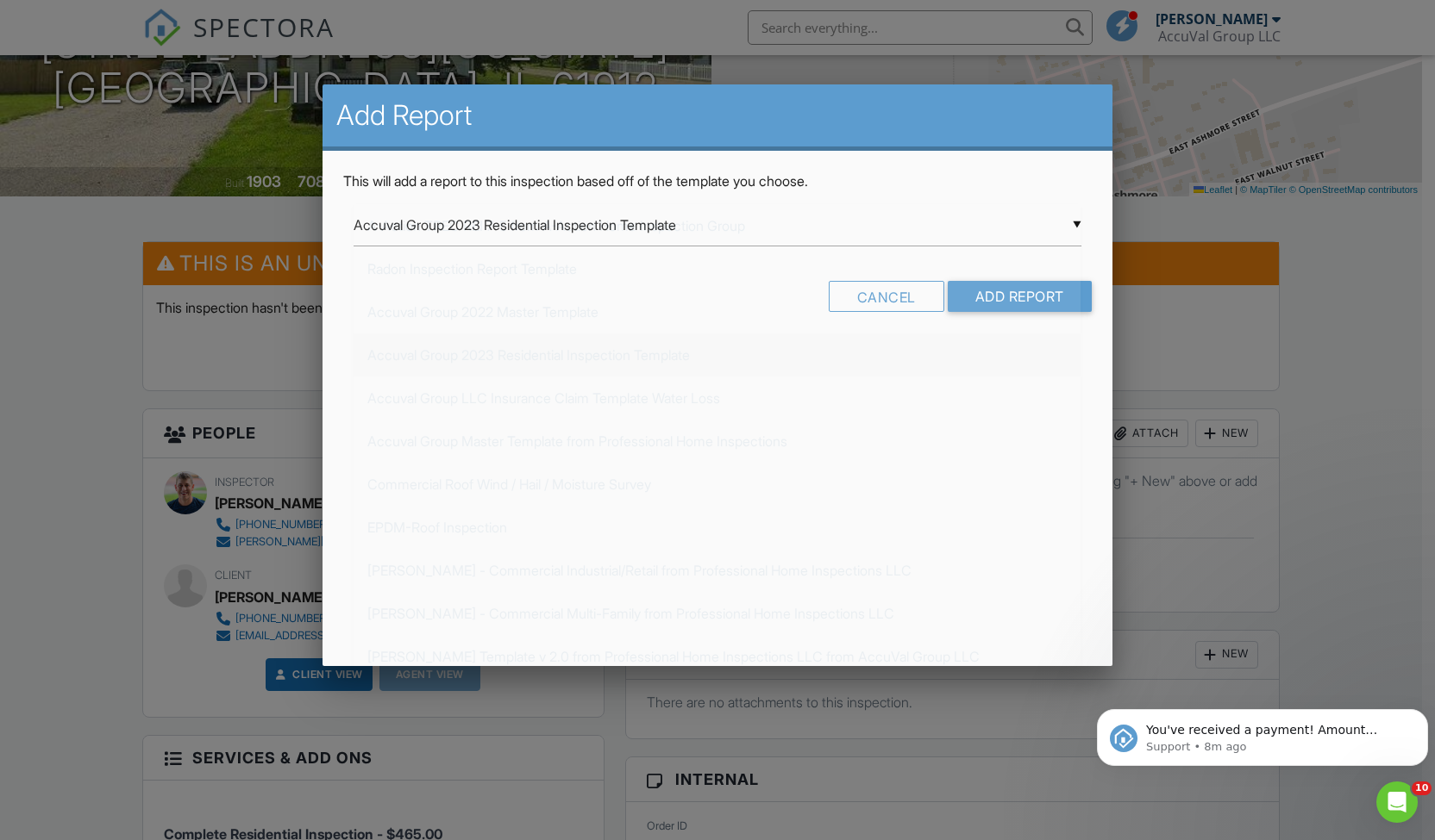
scroll to position [129, 0]
click at [1012, 297] on input "Add Report" at bounding box center [1019, 297] width 144 height 31
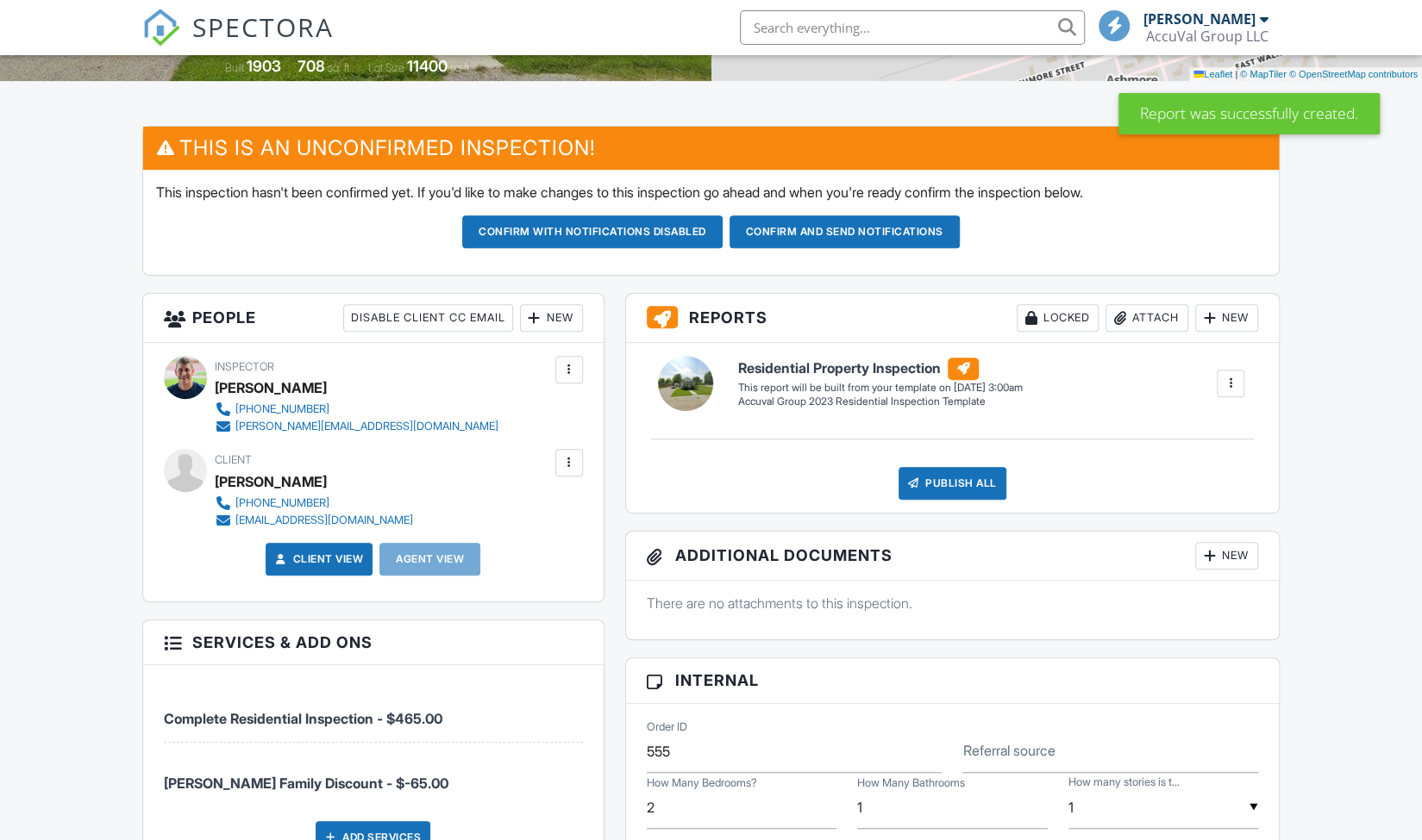
scroll to position [380, 0]
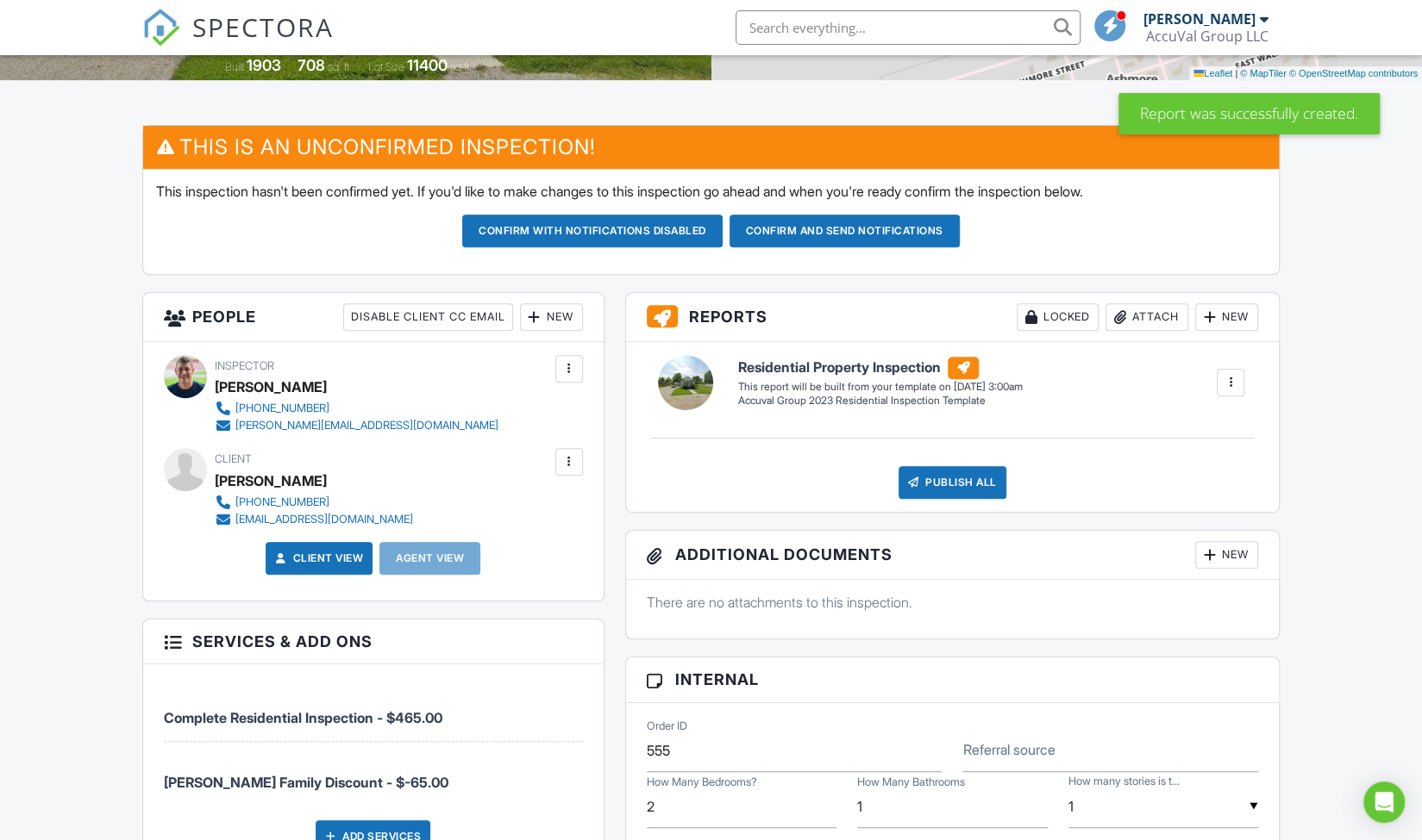
click at [723, 231] on button "Confirm and send notifications" at bounding box center [592, 231] width 261 height 33
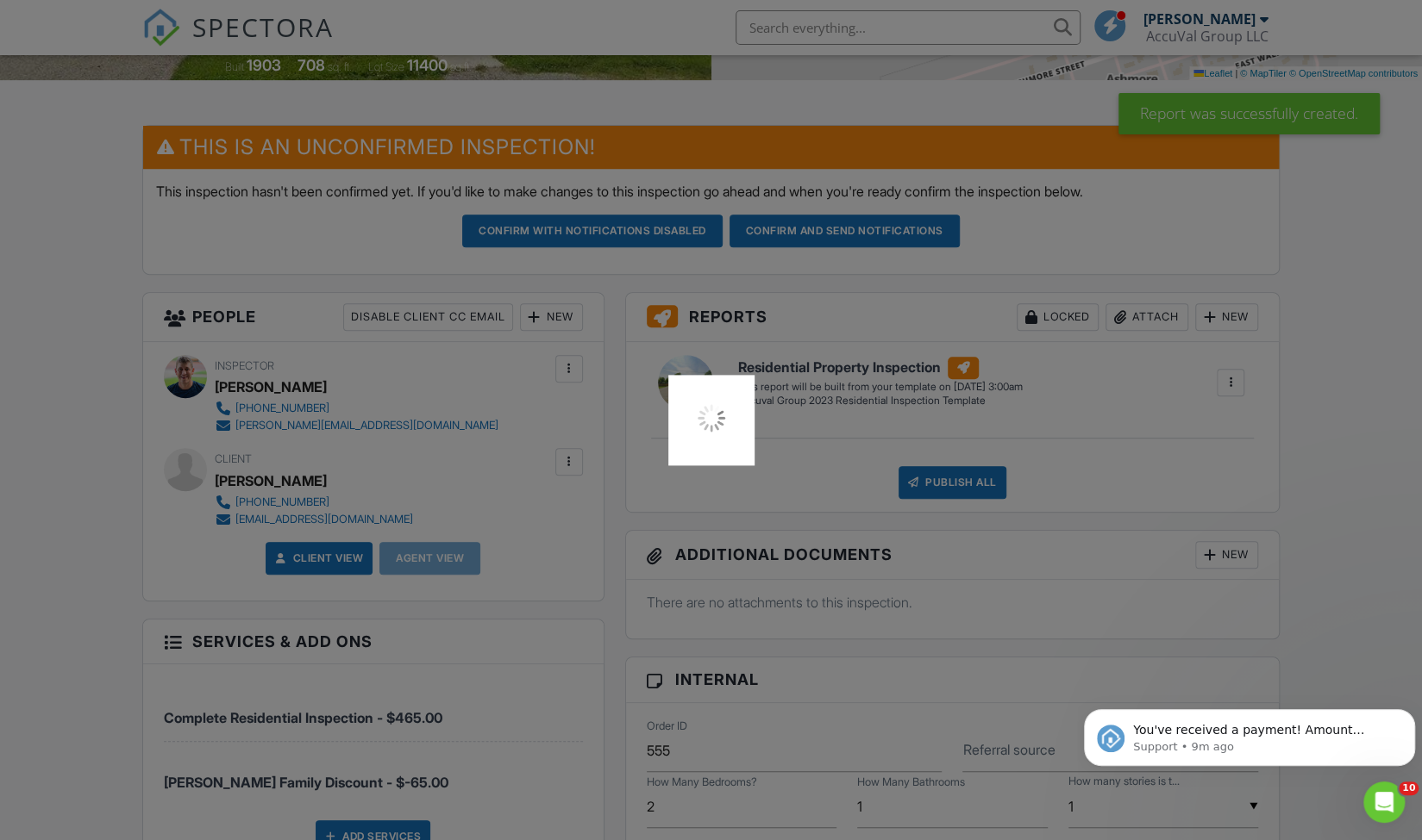
scroll to position [0, 0]
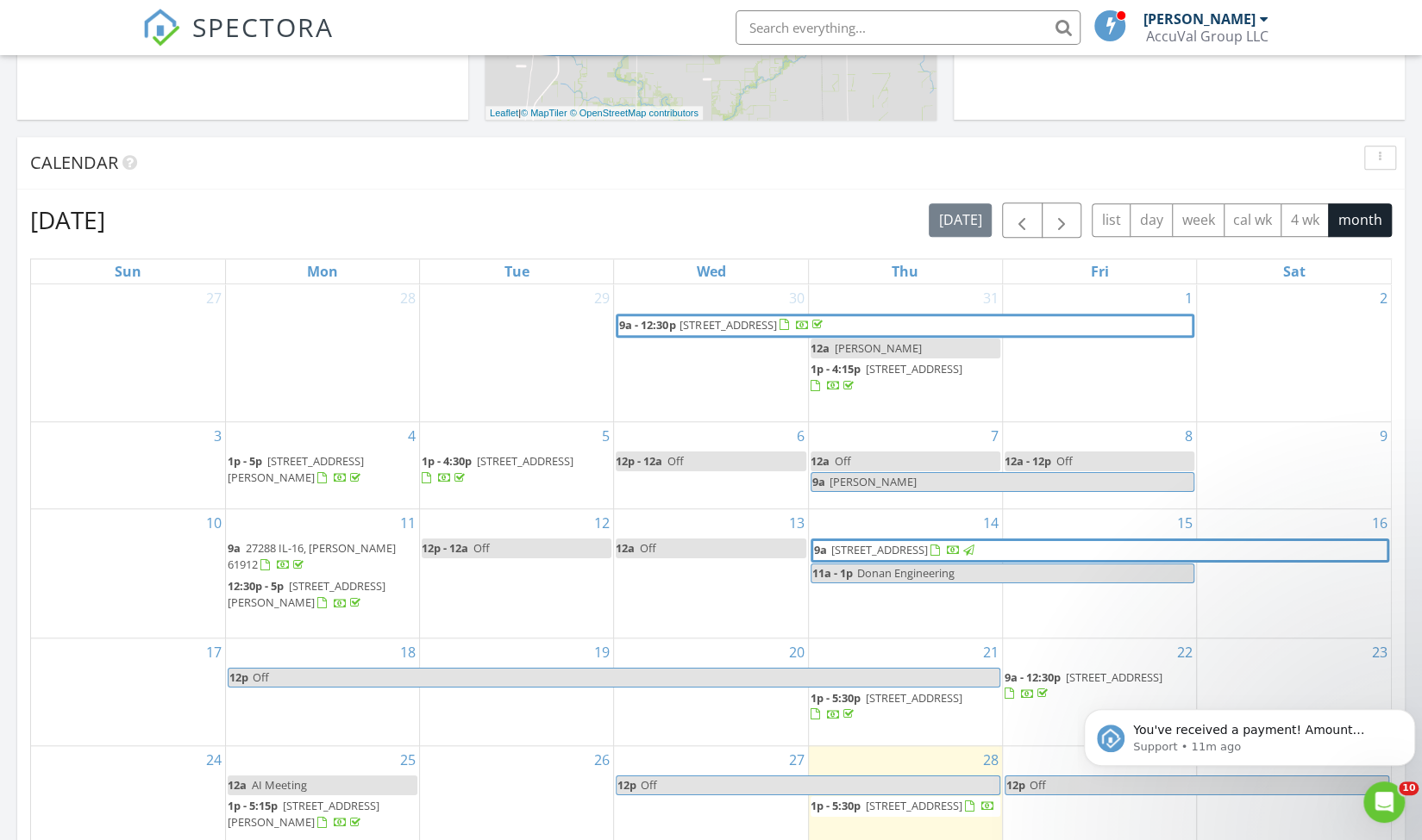
scroll to position [620, 0]
click at [1072, 223] on span "button" at bounding box center [1061, 221] width 21 height 21
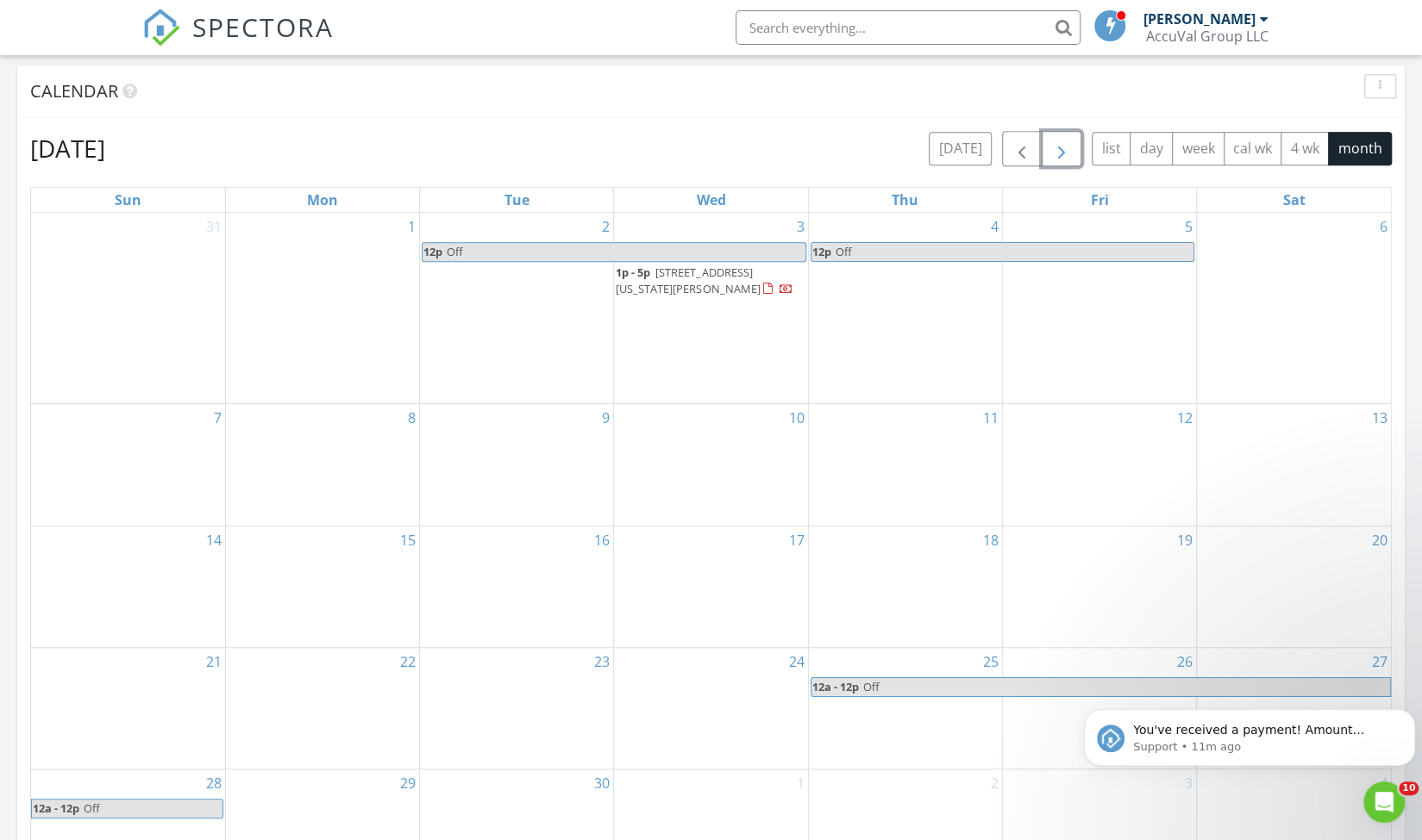
scroll to position [692, 0]
